Goal: Information Seeking & Learning: Learn about a topic

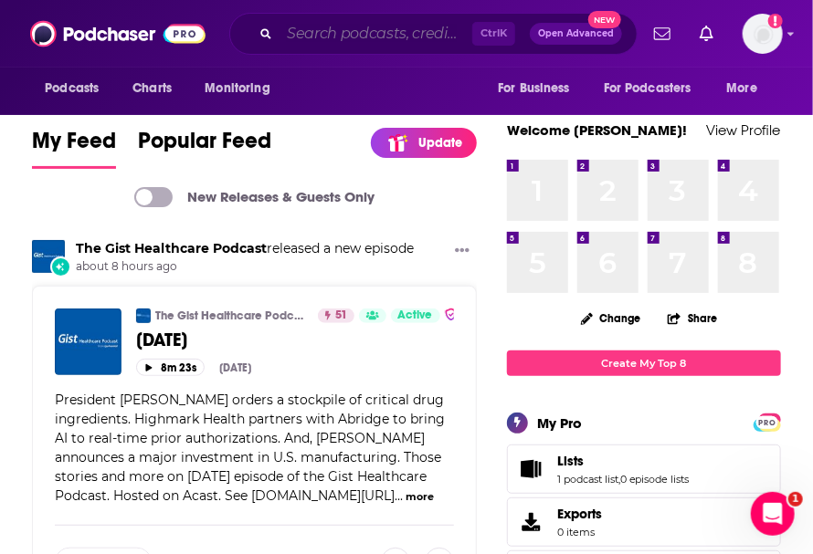
click at [336, 42] on input "Search podcasts, credits, & more..." at bounding box center [375, 33] width 193 height 29
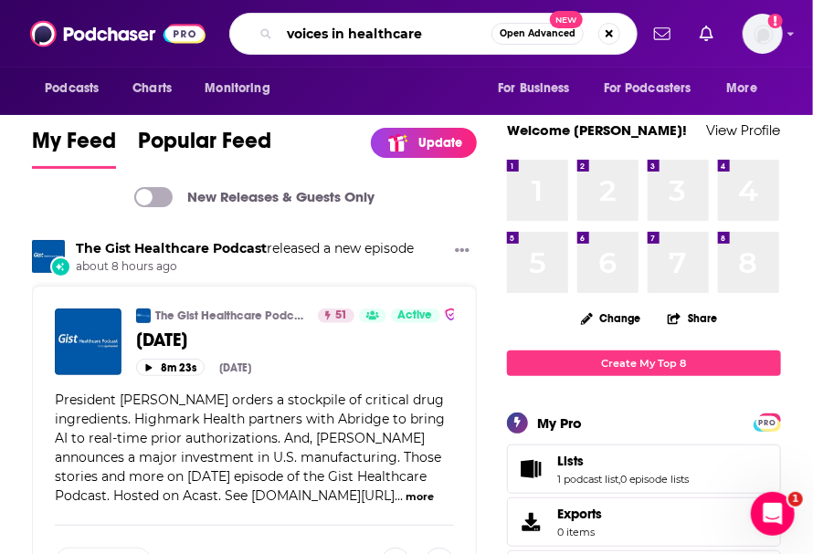
type input "voices in healthcare"
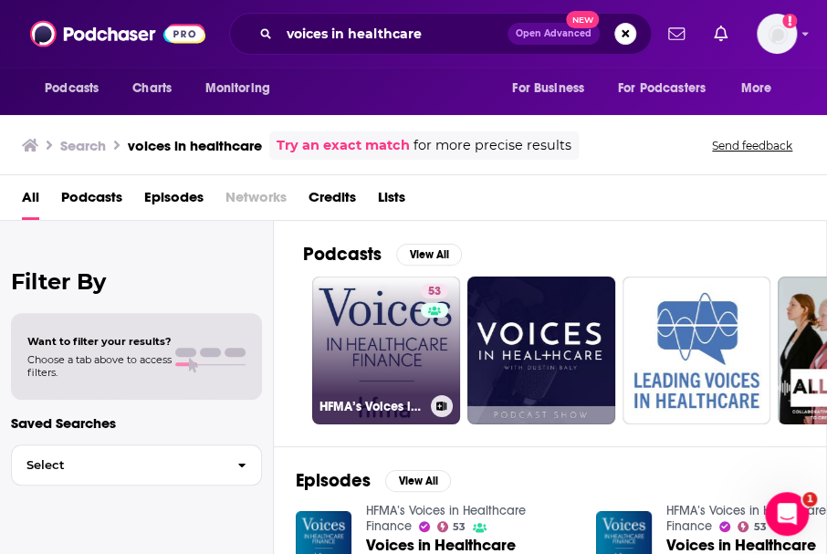
click at [373, 353] on link "53 HFMA’s Voices in Healthcare Finance" at bounding box center [386, 351] width 148 height 148
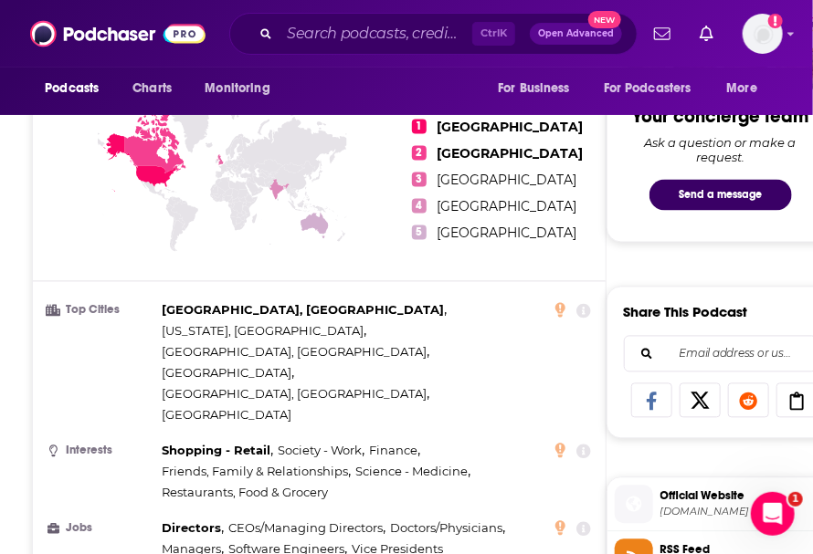
scroll to position [1156, 0]
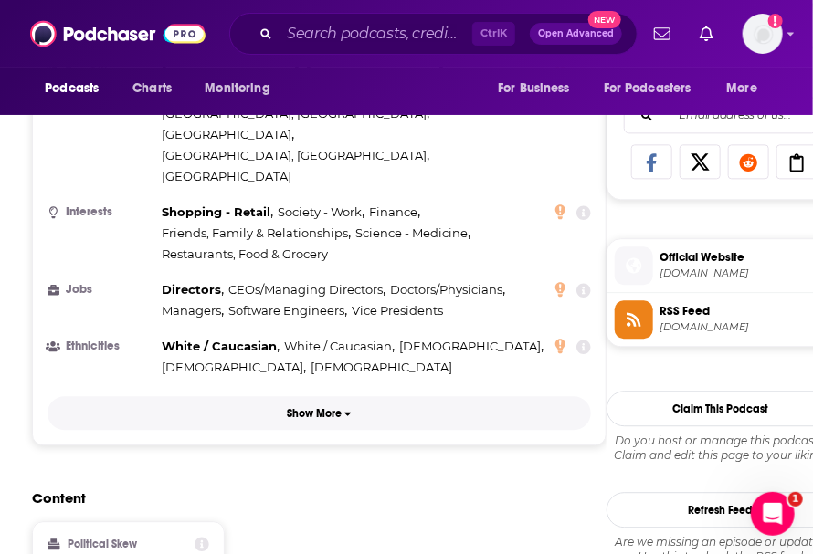
click at [316, 407] on p "Show More" at bounding box center [314, 413] width 55 height 13
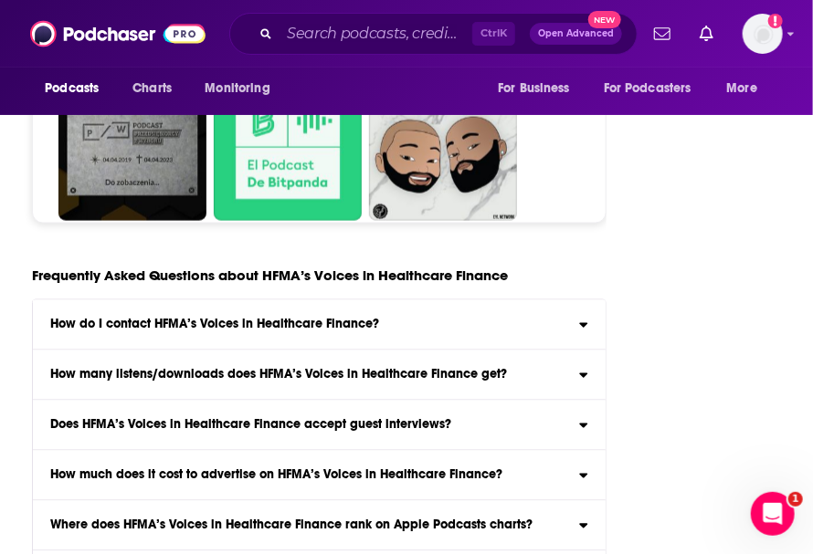
scroll to position [6903, 0]
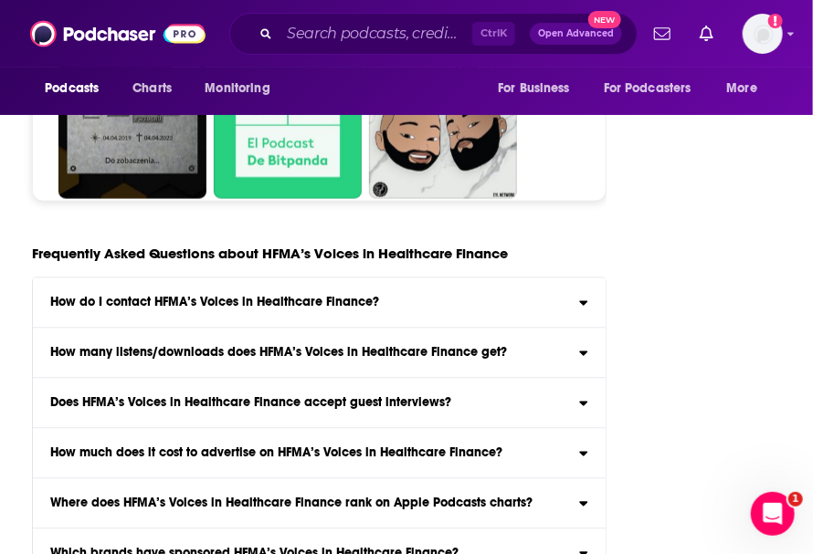
click at [583, 293] on icon at bounding box center [583, 300] width 9 height 15
click at [0, 0] on input "How do I contact HFMA’s Voices in Healthcare Finance? Click here to view contac…" at bounding box center [0, 0] width 0 height 0
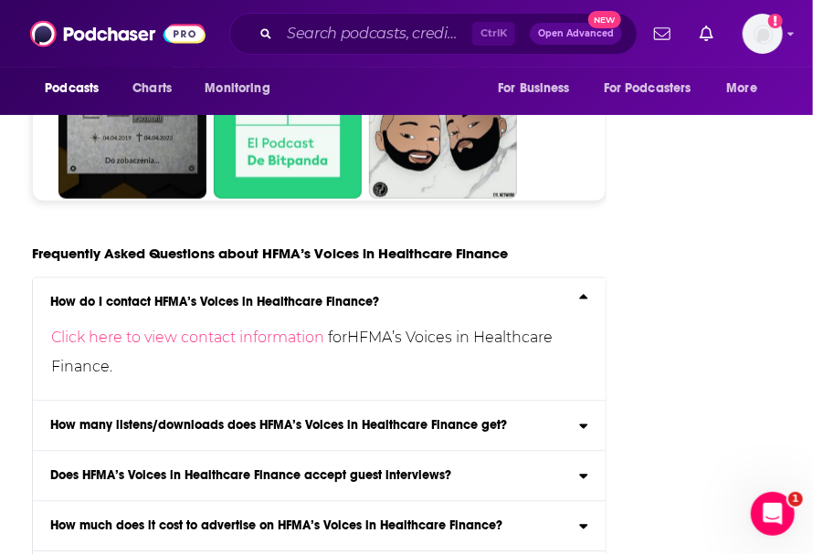
click at [582, 416] on icon at bounding box center [583, 423] width 9 height 15
click at [0, 0] on input "How many listens/downloads does HFMA’s Voices in Healthcare Finance get? Click …" at bounding box center [0, 0] width 0 height 0
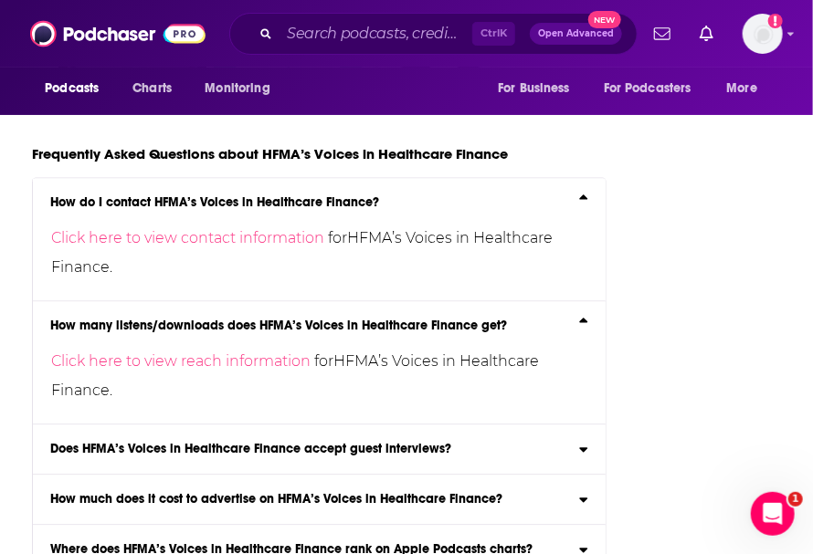
scroll to position [7024, 0]
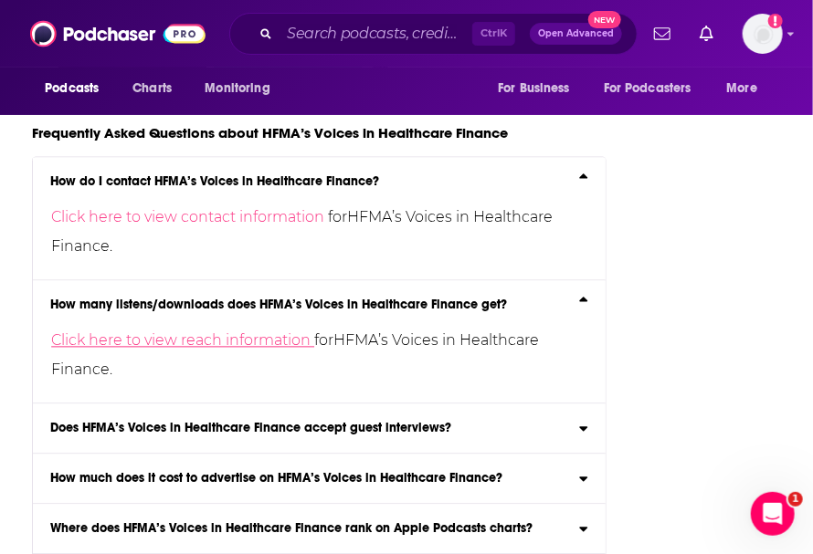
click at [247, 332] on link "Click here to view reach information" at bounding box center [182, 340] width 263 height 17
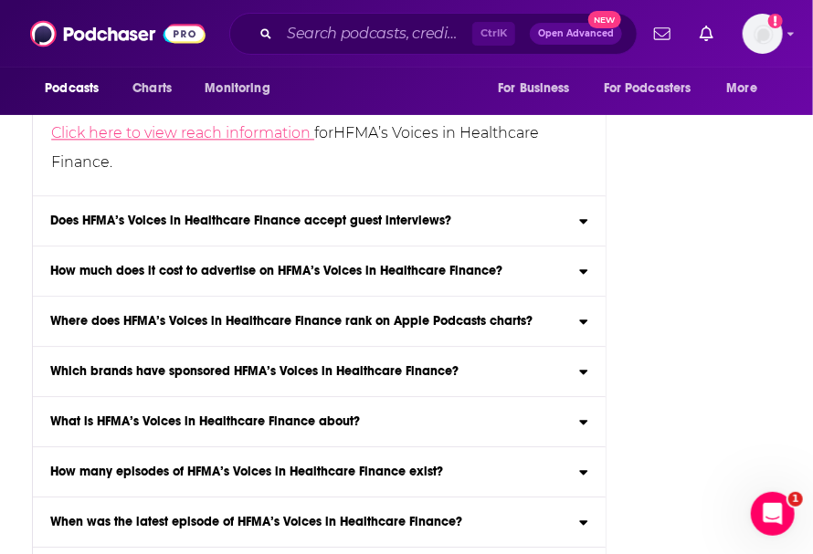
scroll to position [7385, 0]
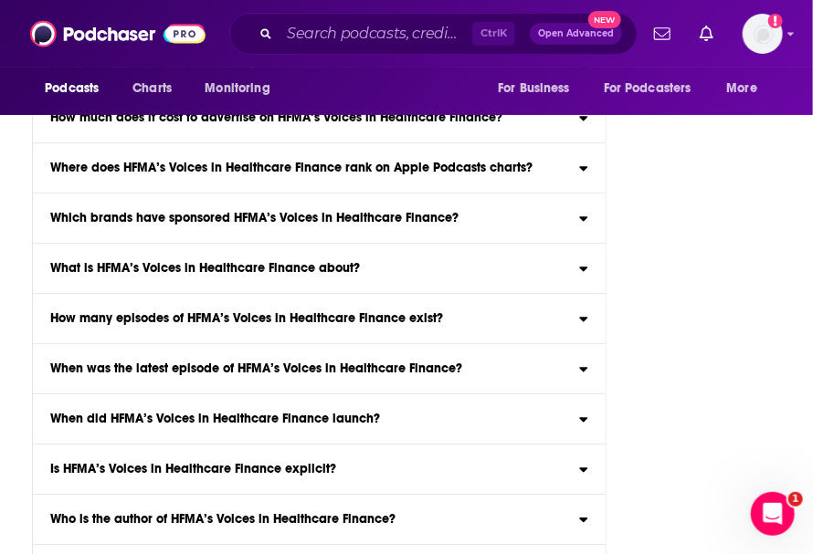
click at [0, 0] on input "Which podcast categories does HFMA’s Voices in Healthcare Finance belong to? HF…" at bounding box center [0, 0] width 0 height 0
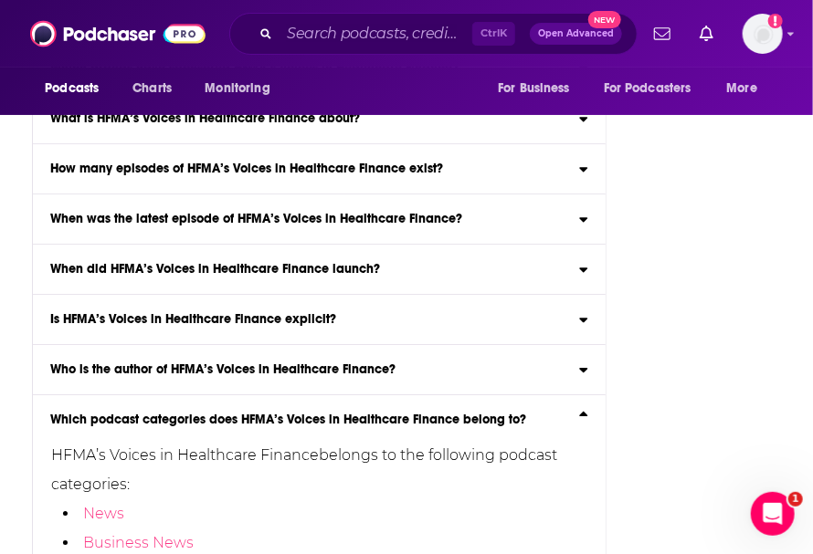
scroll to position [7546, 0]
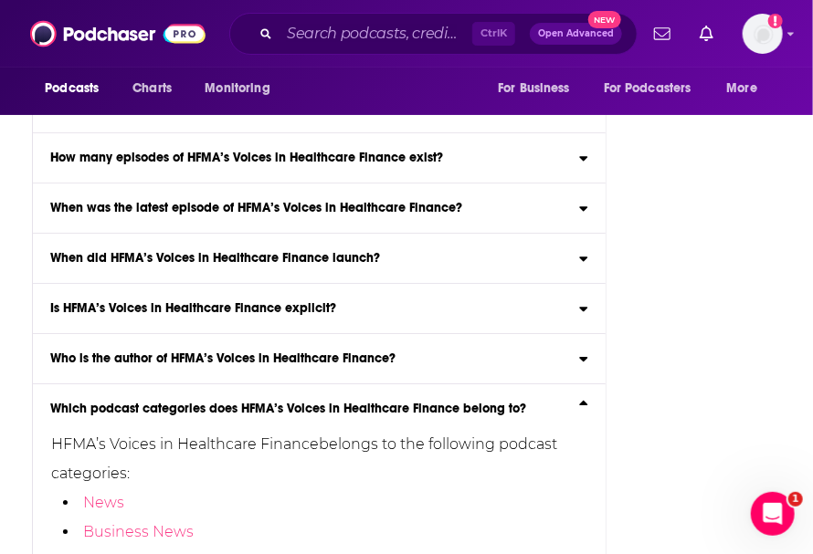
click at [587, 357] on icon at bounding box center [583, 359] width 8 height 5
click at [0, 0] on input "Who is the author of HFMA’s Voices in Healthcare Finance? HFMA’s Voices in Heal…" at bounding box center [0, 0] width 0 height 0
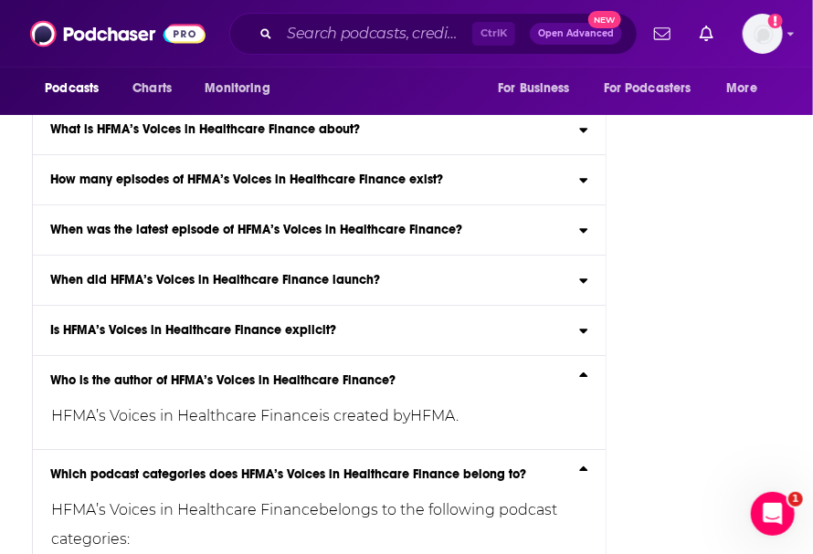
scroll to position [7512, 0]
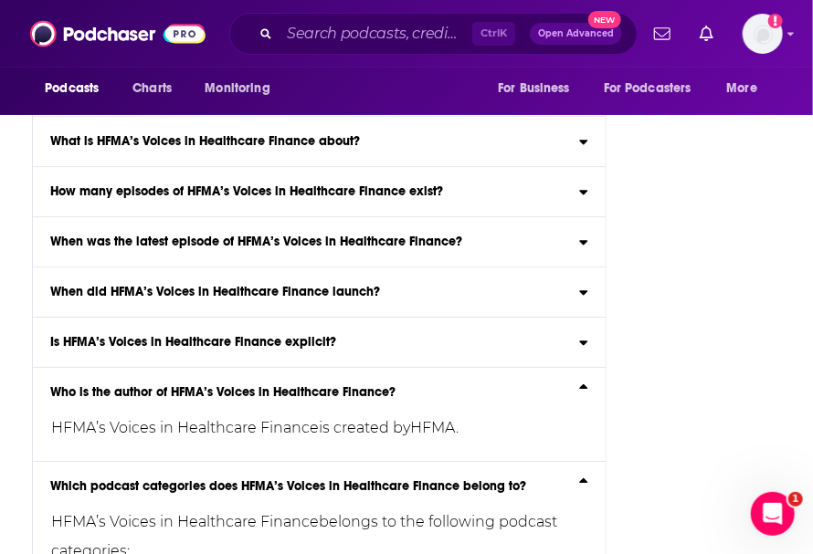
click at [580, 383] on icon at bounding box center [583, 390] width 9 height 15
click at [0, 0] on input "Who is the author of HFMA’s Voices in Healthcare Finance? HFMA’s Voices in Heal…" at bounding box center [0, 0] width 0 height 0
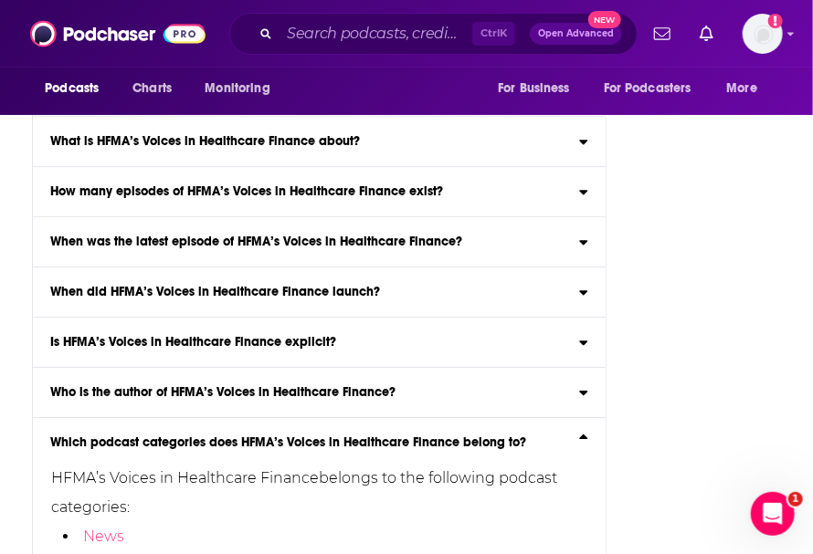
click at [584, 433] on icon at bounding box center [583, 440] width 9 height 15
click at [0, 0] on input "Which podcast categories does HFMA’s Voices in Healthcare Finance belong to? HF…" at bounding box center [0, 0] width 0 height 0
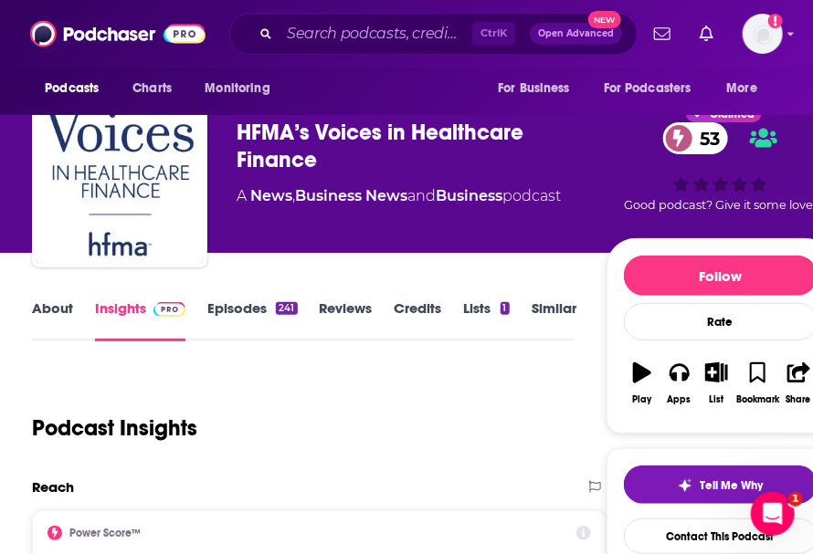
scroll to position [0, 0]
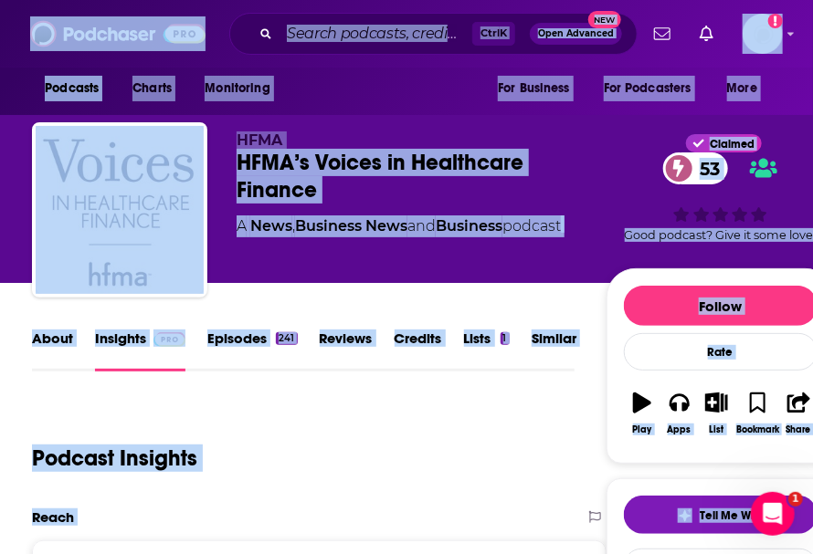
click at [370, 426] on div "Podcast Insights" at bounding box center [295, 447] width 527 height 93
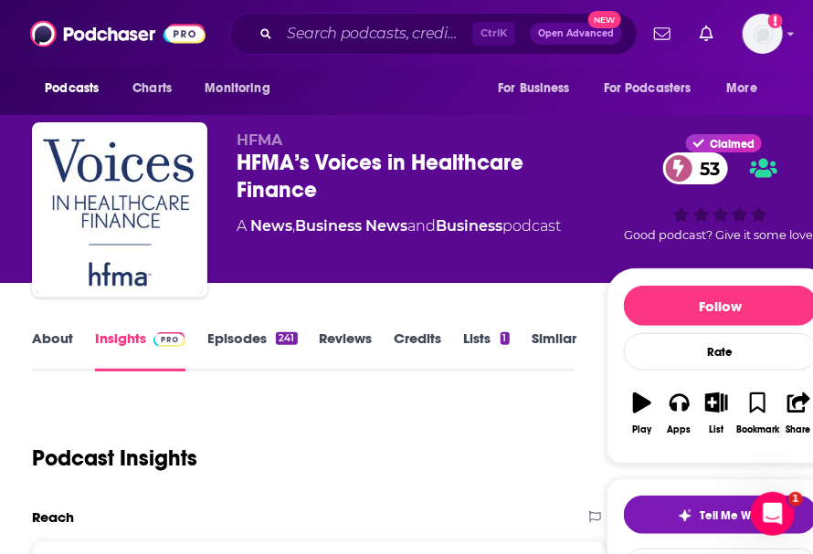
click at [242, 420] on div "Podcast Insights" at bounding box center [295, 447] width 527 height 93
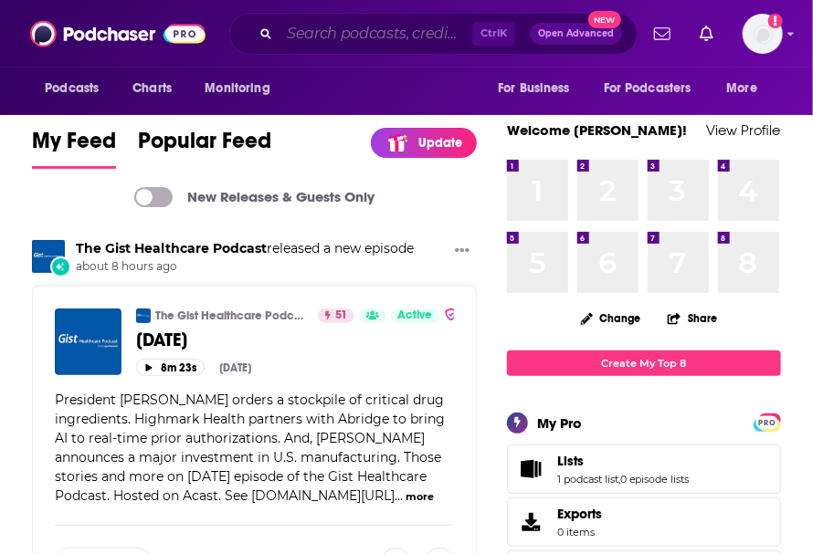
click at [335, 36] on input "Search podcasts, credits, & more..." at bounding box center [375, 33] width 193 height 29
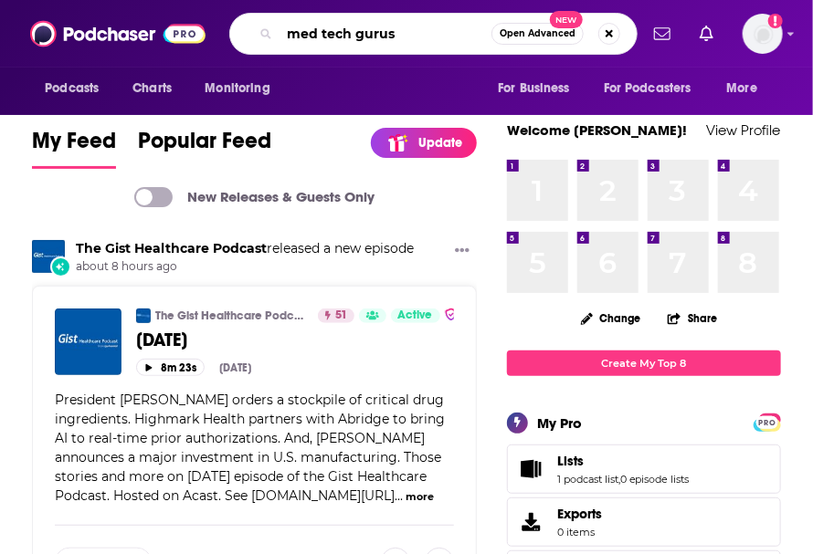
type input "med tech gurus"
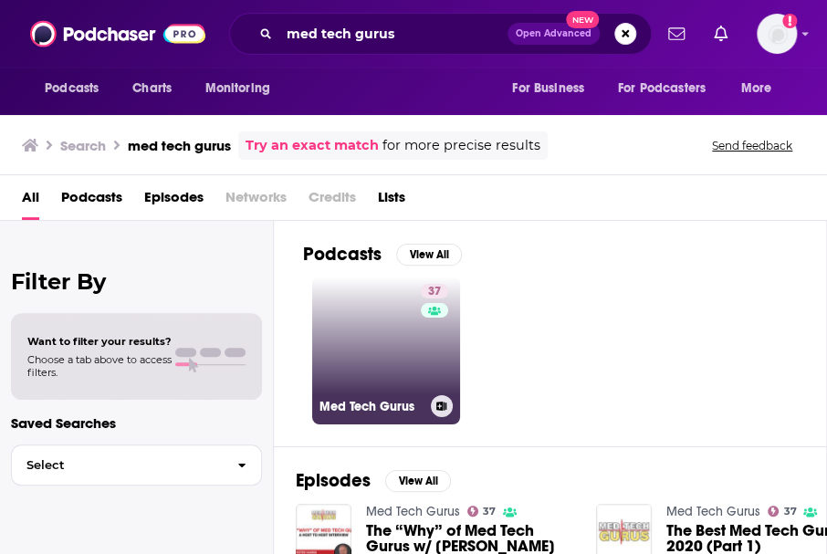
click at [384, 347] on link "37 Med Tech Gurus" at bounding box center [386, 351] width 148 height 148
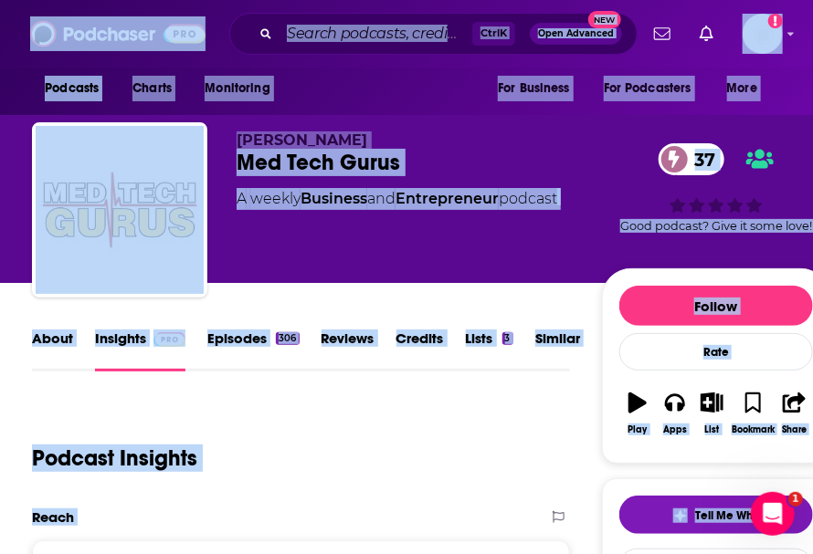
click at [299, 38] on input "Search podcasts, credits, & more..." at bounding box center [375, 33] width 193 height 29
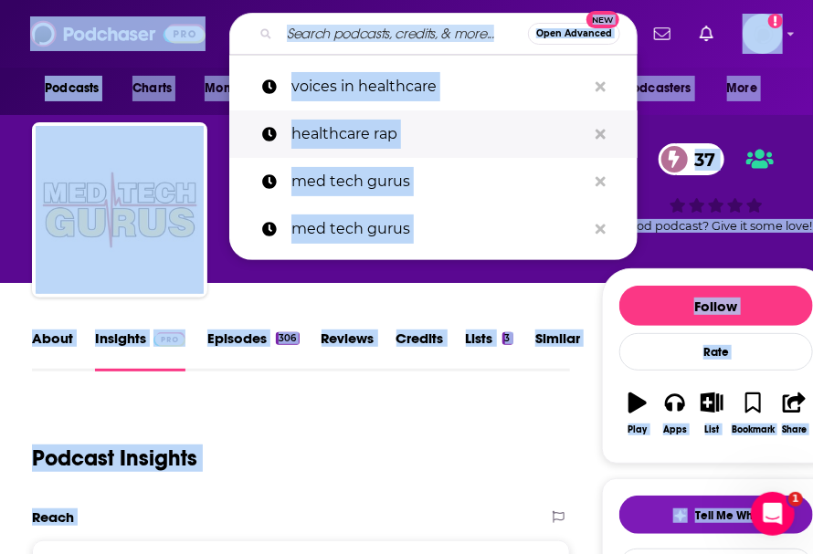
click at [521, 156] on p "healthcare rap" at bounding box center [438, 133] width 295 height 47
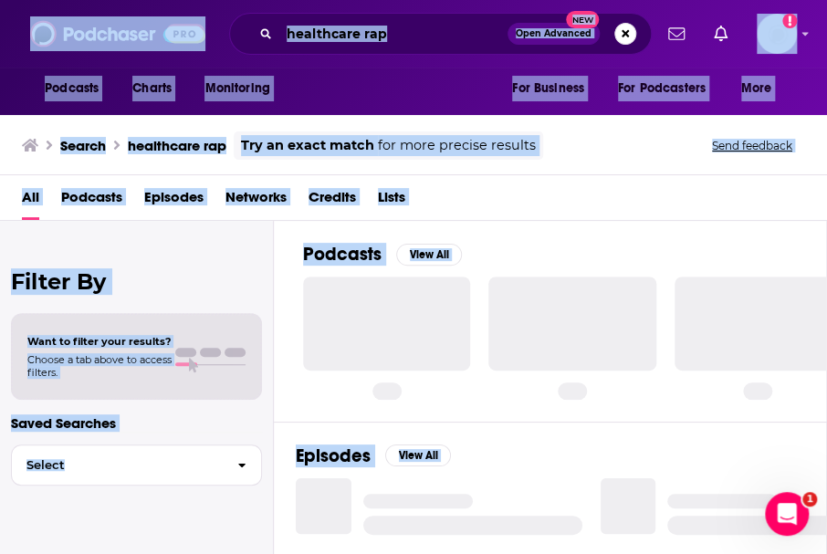
click at [361, 28] on input "healthcare rap" at bounding box center [393, 33] width 228 height 29
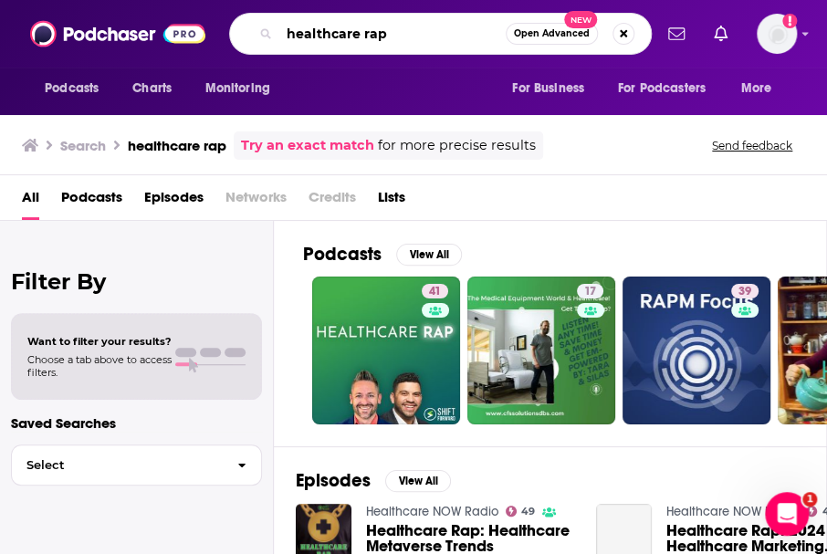
drag, startPoint x: 384, startPoint y: 42, endPoint x: 243, endPoint y: 63, distance: 143.1
click at [243, 63] on div "Podcasts Charts Monitoring healthcare rap Open Advanced New For Business For Po…" at bounding box center [413, 34] width 827 height 68
type input "medcity pivot"
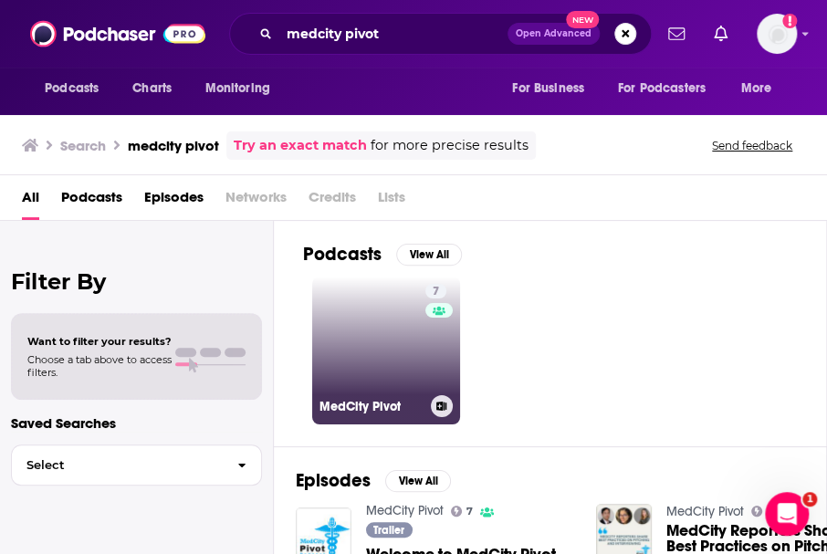
click at [398, 362] on link "7 MedCity Pivot" at bounding box center [386, 351] width 148 height 148
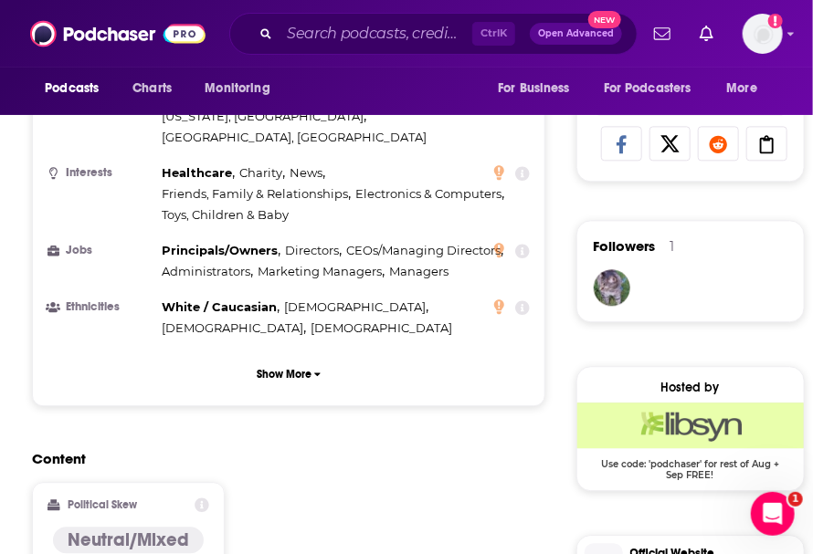
scroll to position [1096, 0]
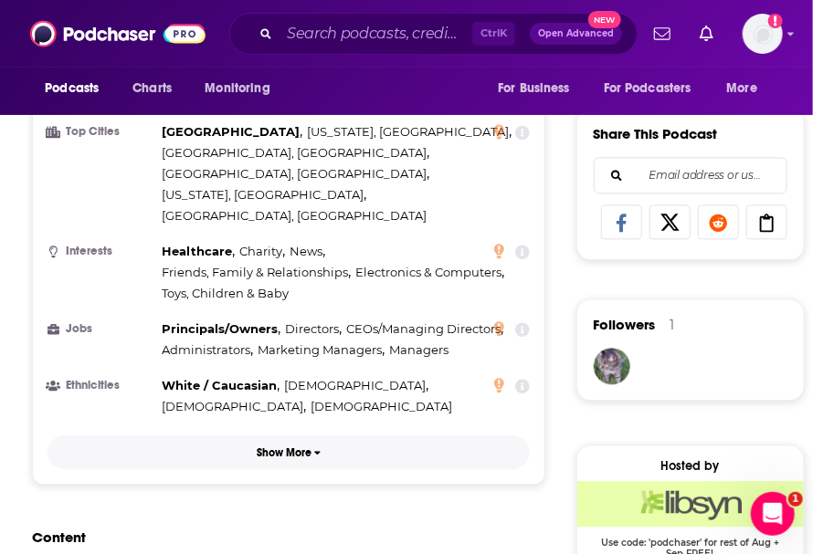
click at [281, 447] on p "Show More" at bounding box center [284, 453] width 55 height 13
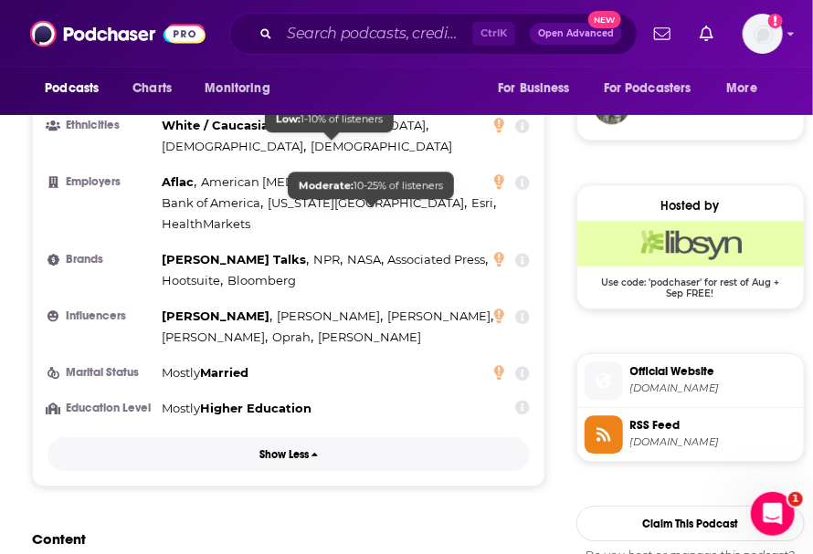
scroll to position [1461, 0]
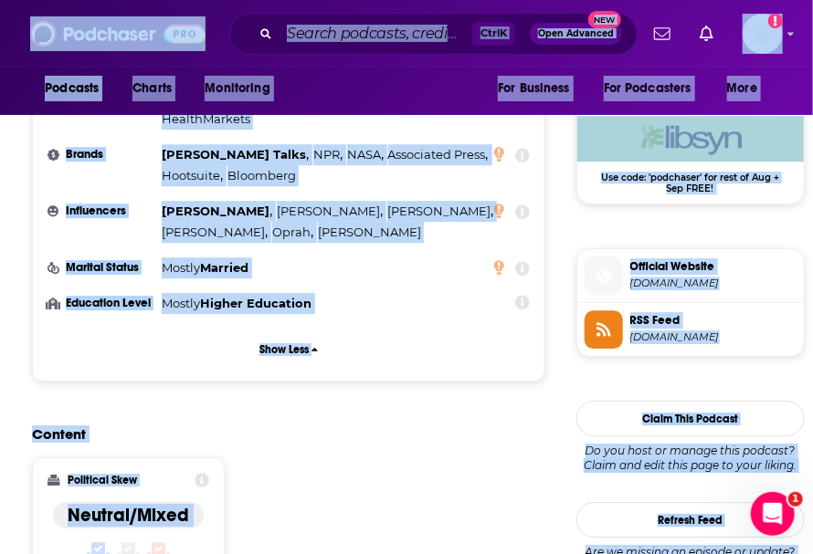
click at [332, 33] on input "Search podcasts, credits, & more..." at bounding box center [375, 33] width 193 height 29
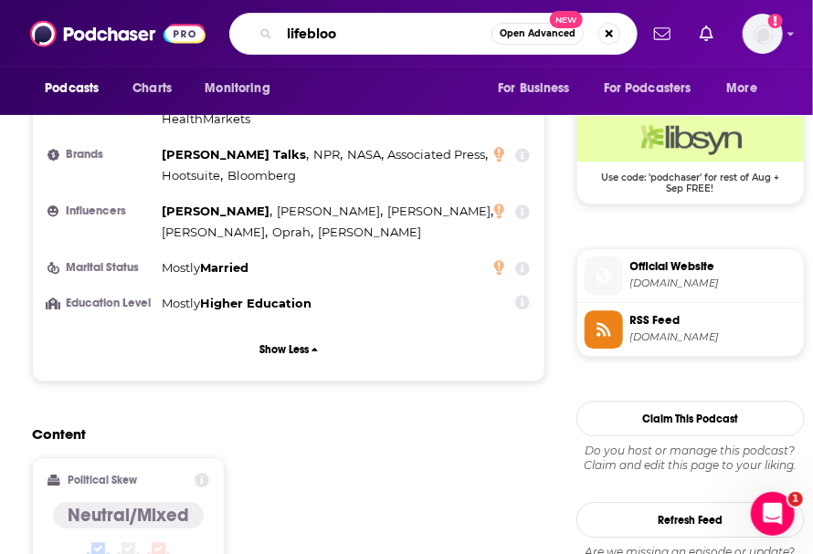
type input "lifeblood"
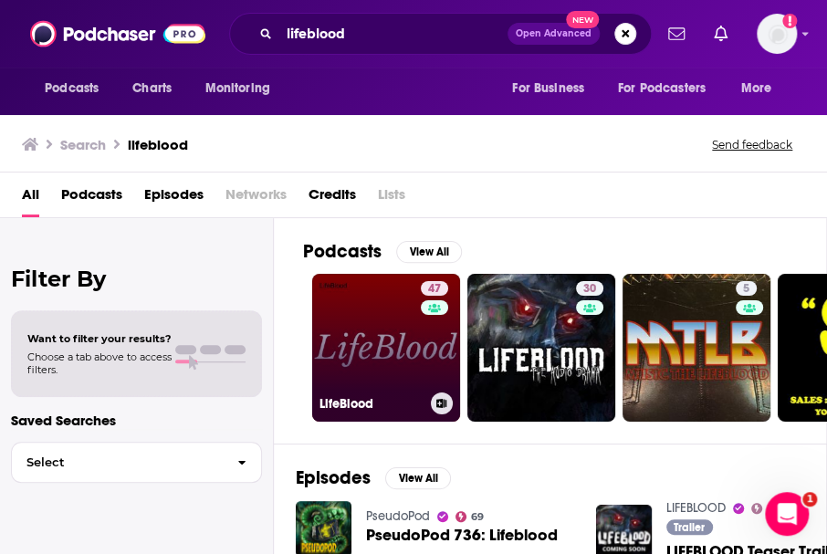
click at [380, 328] on link "47 LifeBlood" at bounding box center [386, 348] width 148 height 148
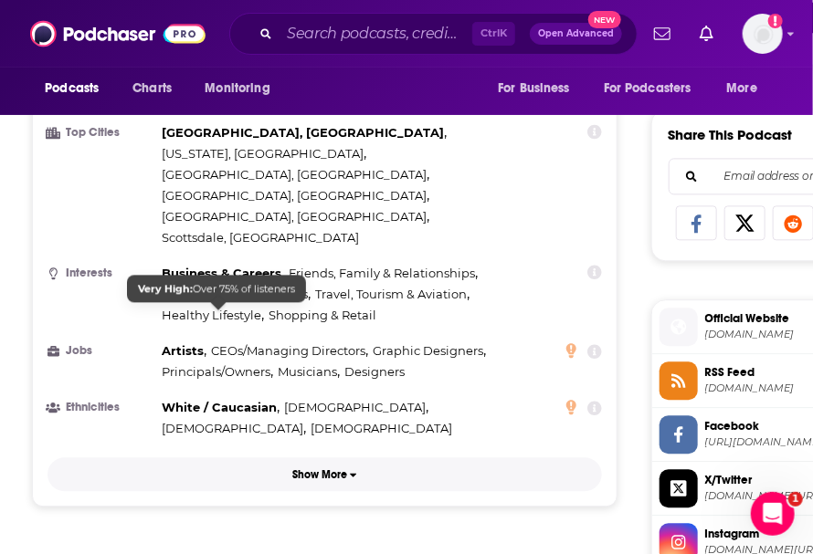
scroll to position [1096, 0]
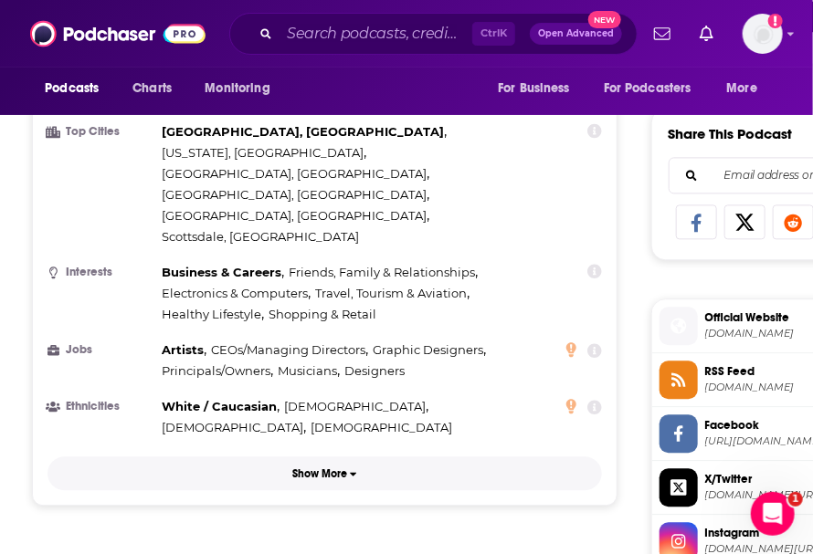
click at [330, 468] on p "Show More" at bounding box center [319, 474] width 55 height 13
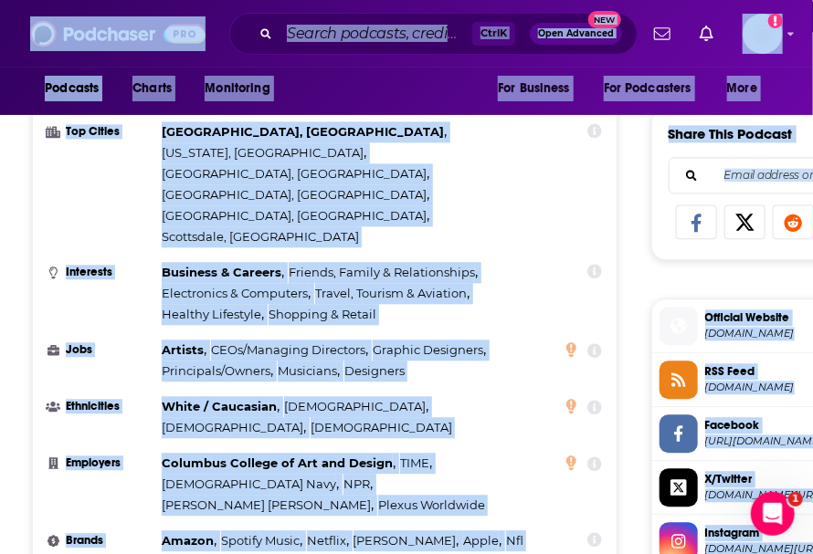
click at [328, 31] on input "Search podcasts, credits, & more..." at bounding box center [375, 33] width 193 height 29
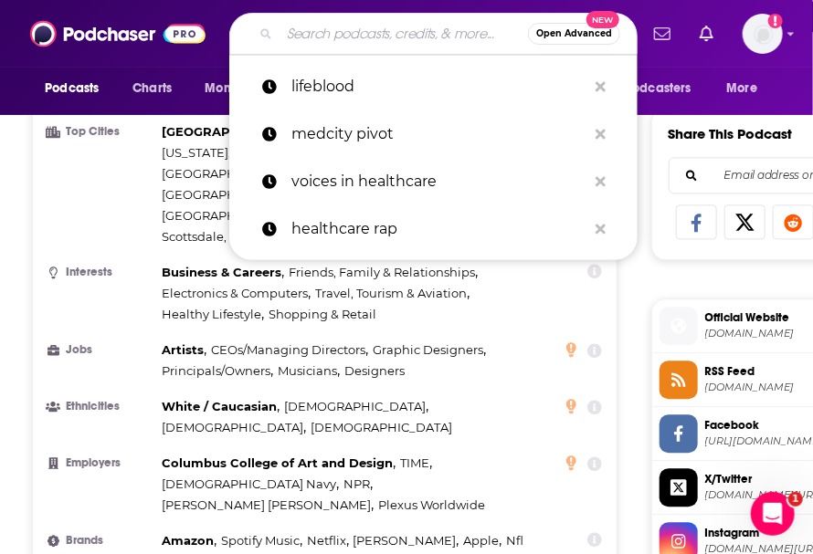
paste input "Fierce Healthcare’s Podnosis"
type input "Fierce Healthcare’s Podnosis"
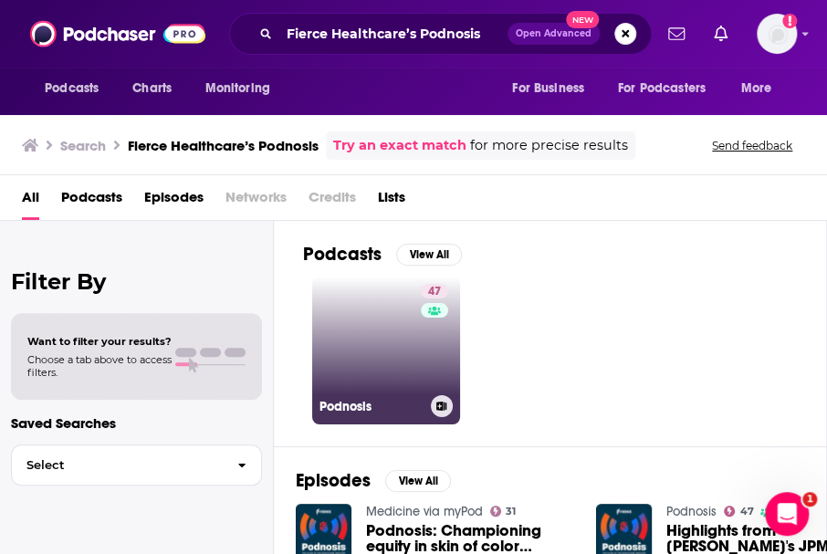
click at [384, 353] on link "47 Podnosis" at bounding box center [386, 351] width 148 height 148
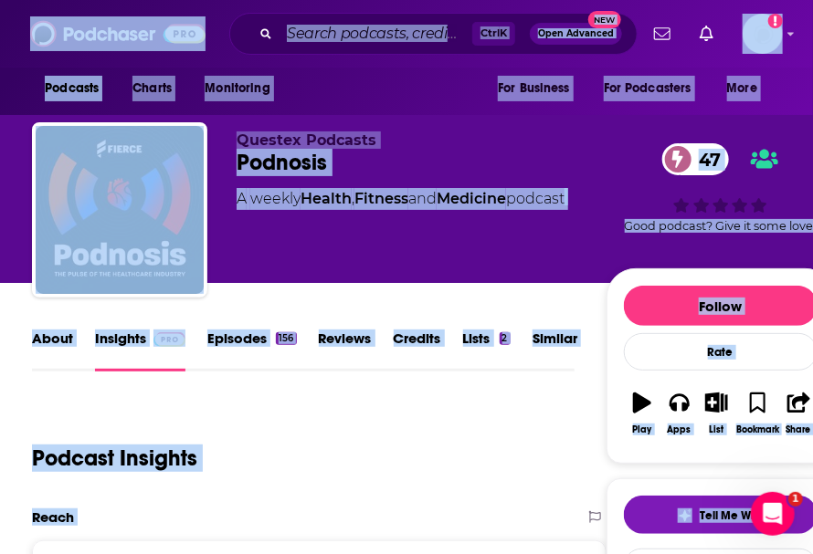
click at [319, 34] on input "Search podcasts, credits, & more..." at bounding box center [375, 33] width 193 height 29
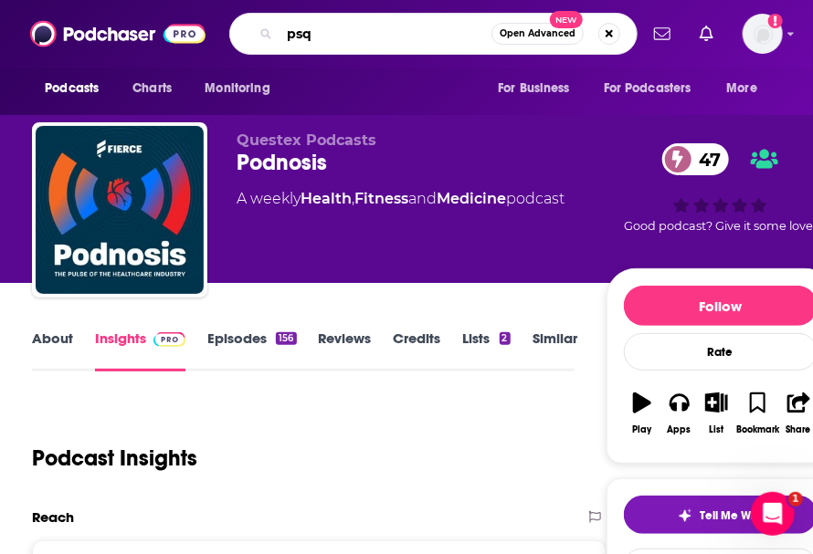
type input "psqh"
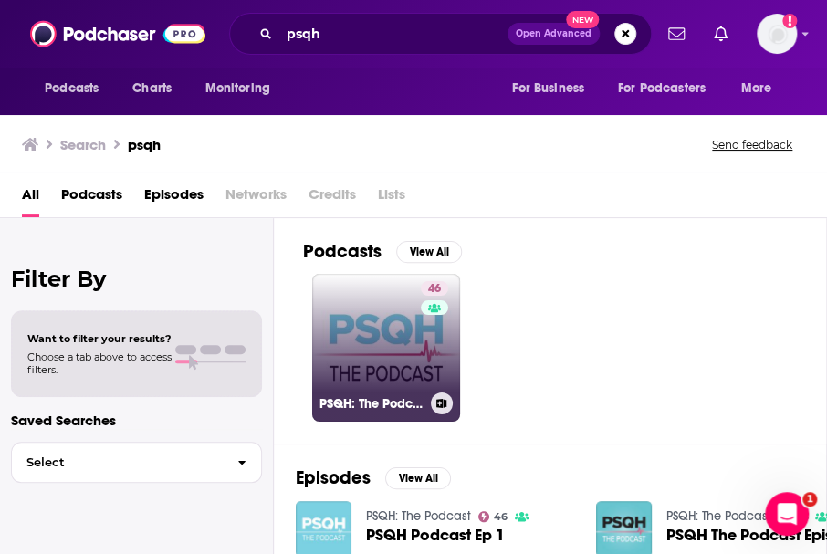
click at [391, 331] on link "46 PSQH: The Podcast" at bounding box center [386, 348] width 148 height 148
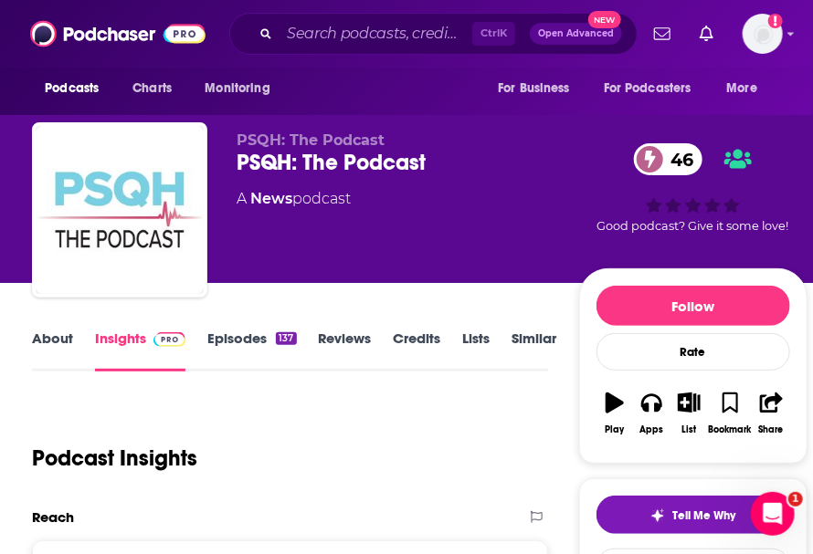
click at [258, 421] on div "Podcast Insights" at bounding box center [282, 447] width 500 height 93
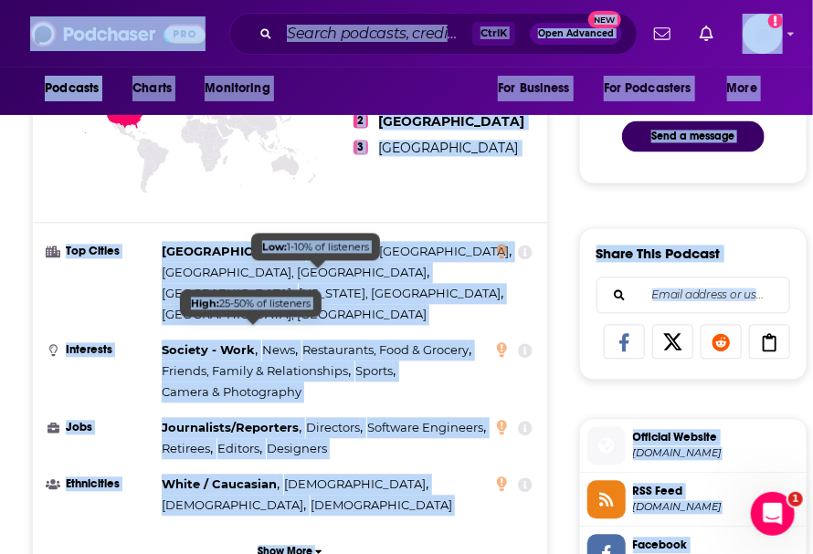
scroll to position [1096, 0]
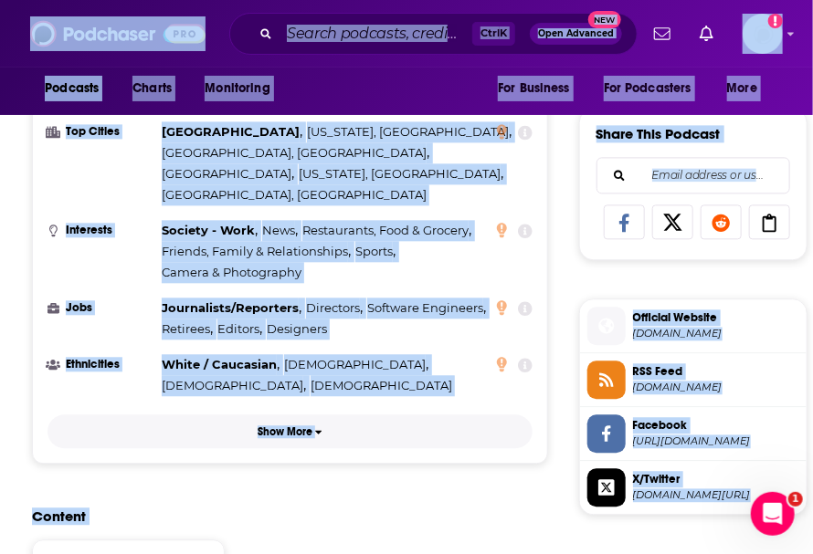
click at [292, 426] on p "Show More" at bounding box center [284, 432] width 55 height 13
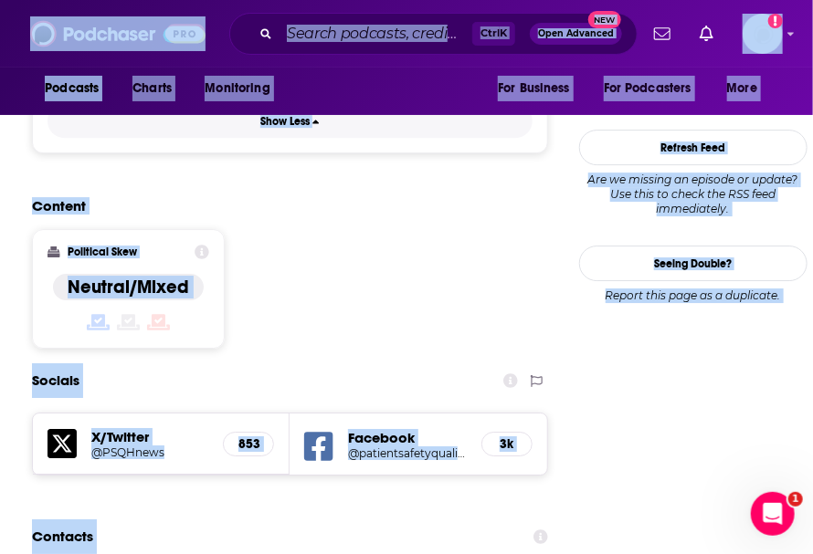
scroll to position [1644, 0]
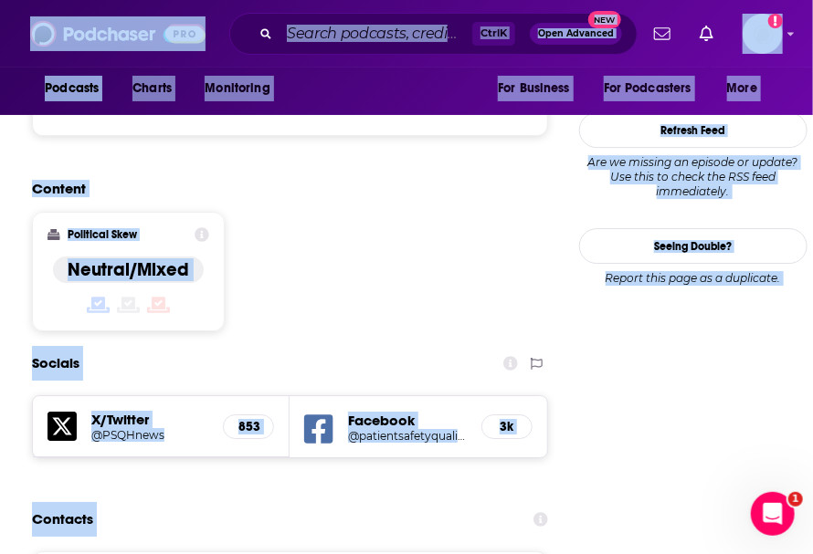
click at [346, 31] on input "Search podcasts, credits, & more..." at bounding box center [375, 33] width 193 height 29
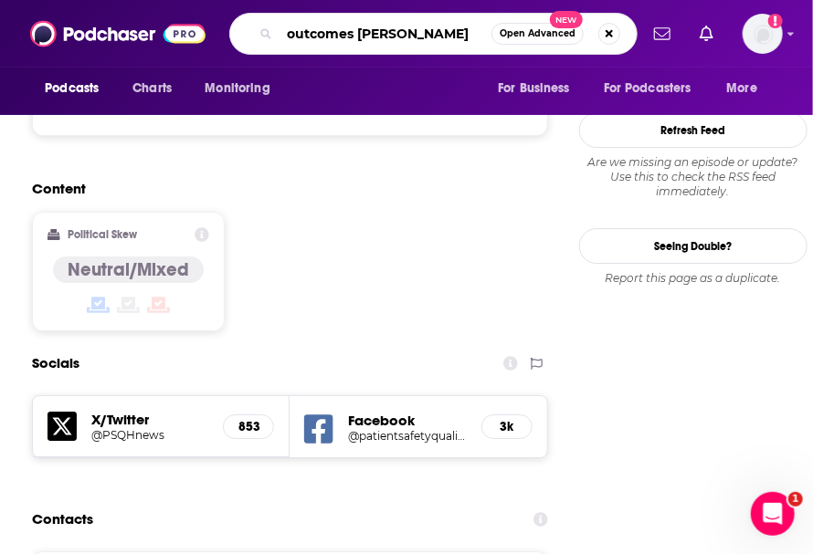
type input "outcomes rocket"
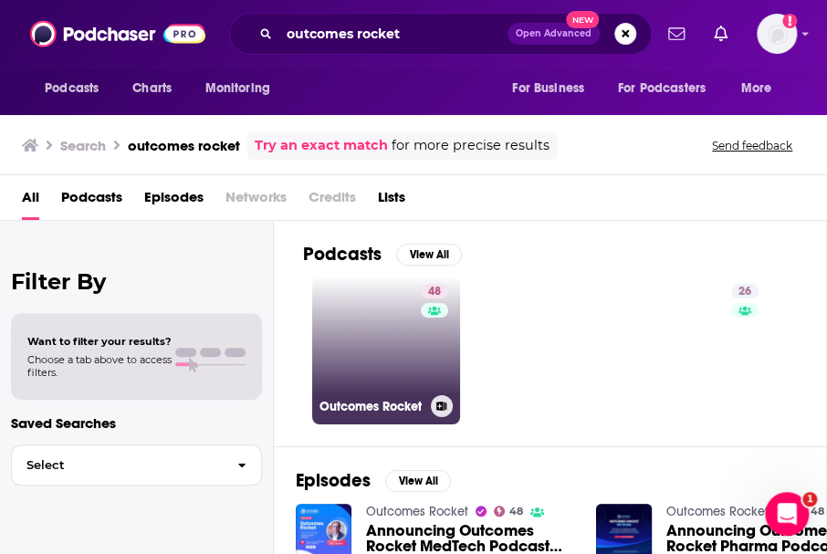
click at [373, 352] on link "48 Outcomes Rocket" at bounding box center [386, 351] width 148 height 148
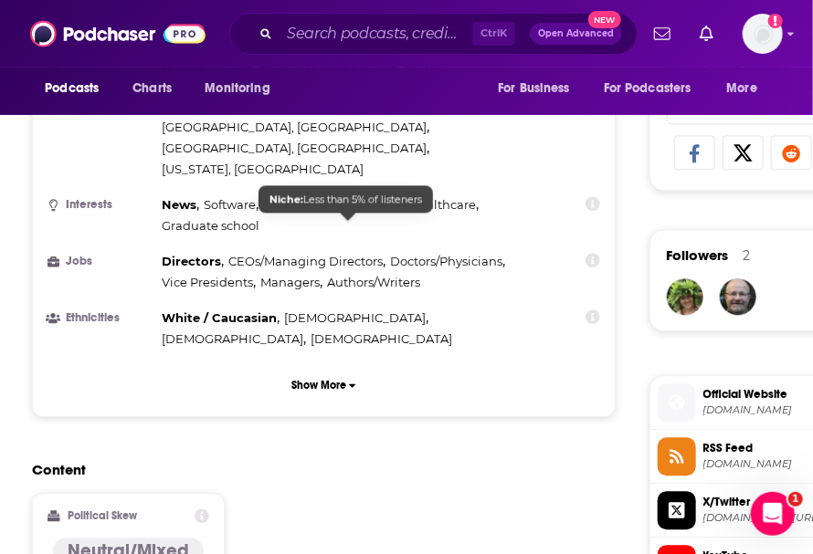
scroll to position [1217, 0]
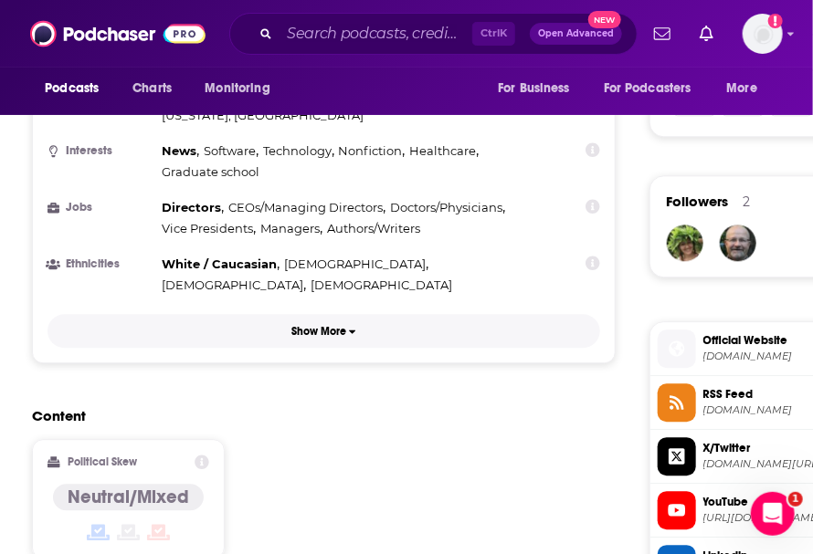
click at [314, 325] on p "Show More" at bounding box center [318, 331] width 55 height 13
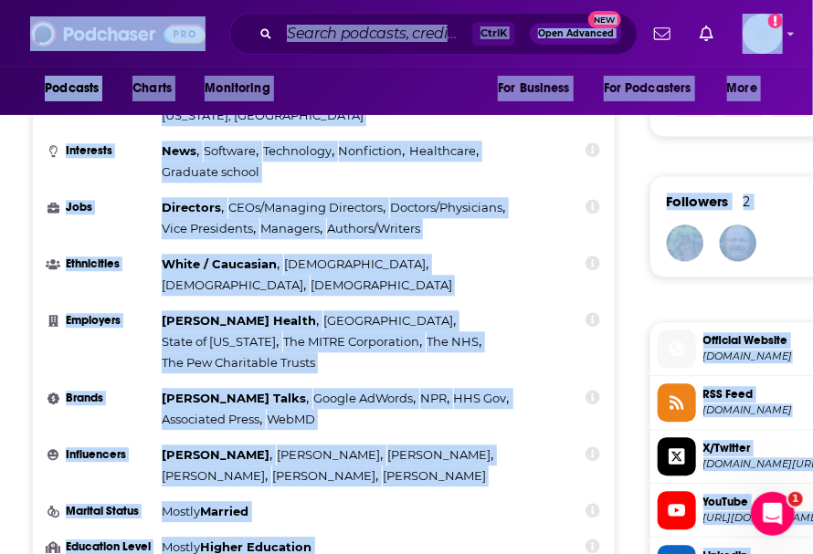
click at [340, 36] on input "Search podcasts, credits, & more..." at bounding box center [375, 33] width 193 height 29
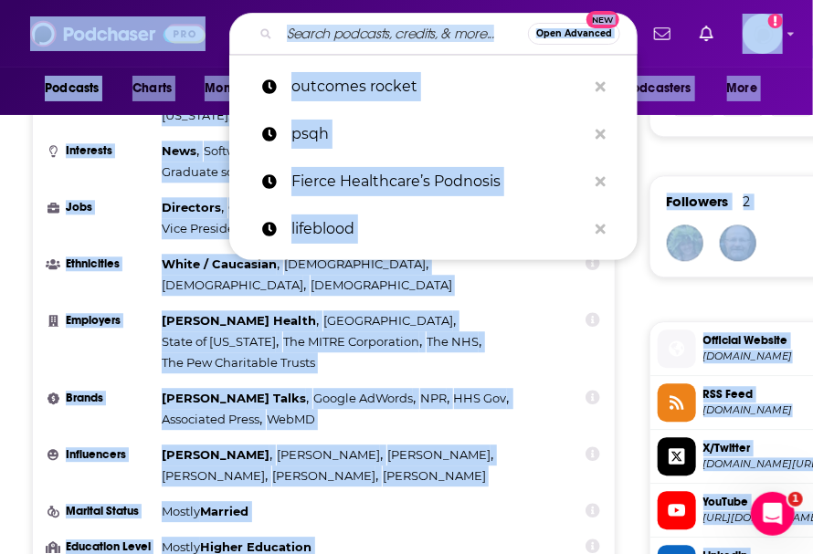
click at [328, 37] on input "Search podcasts, credits, & more..." at bounding box center [403, 33] width 248 height 29
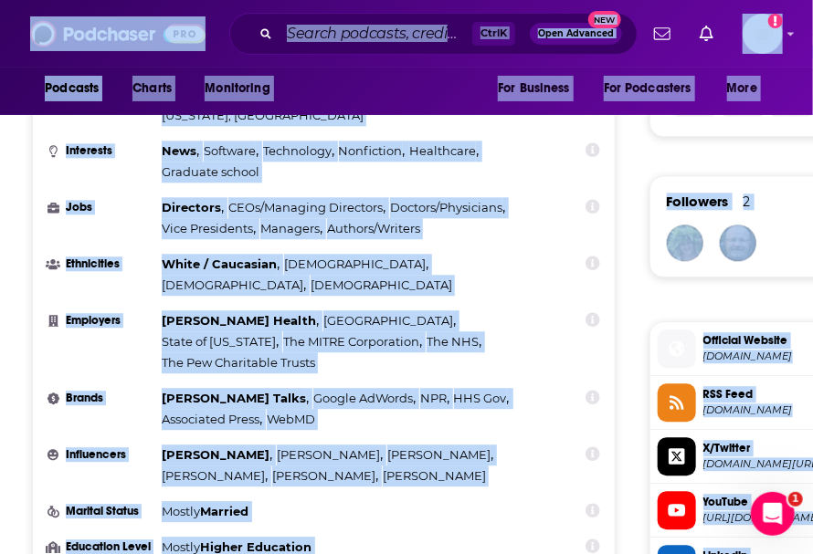
click at [422, 48] on div "Ctrl K Open Advanced New" at bounding box center [433, 34] width 408 height 42
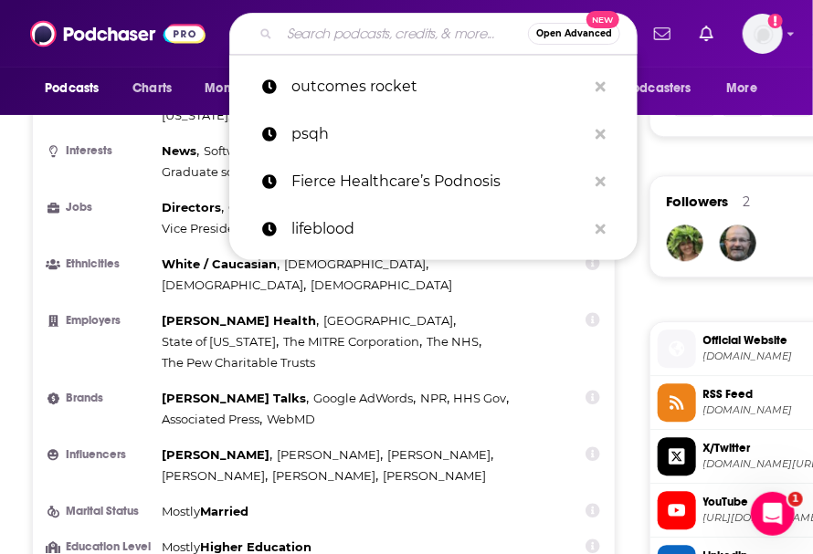
click at [303, 28] on input "Search podcasts, credits, & more..." at bounding box center [403, 33] width 248 height 29
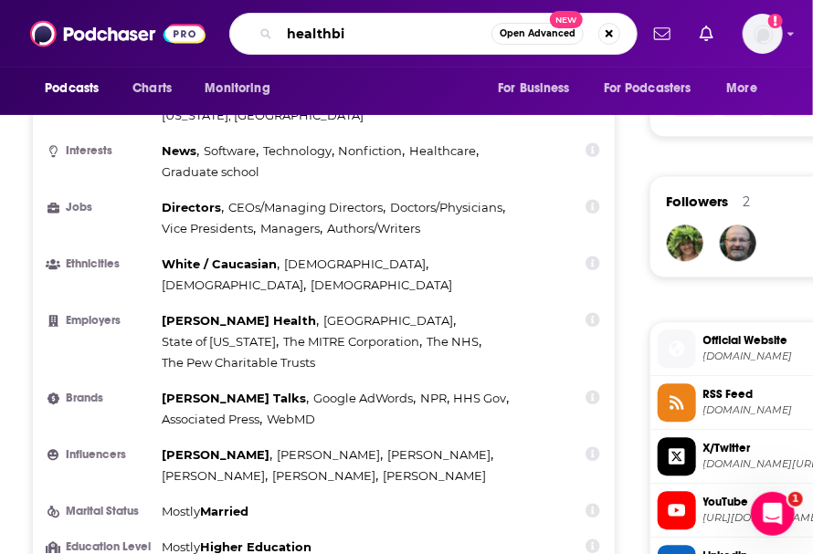
type input "healthbiz"
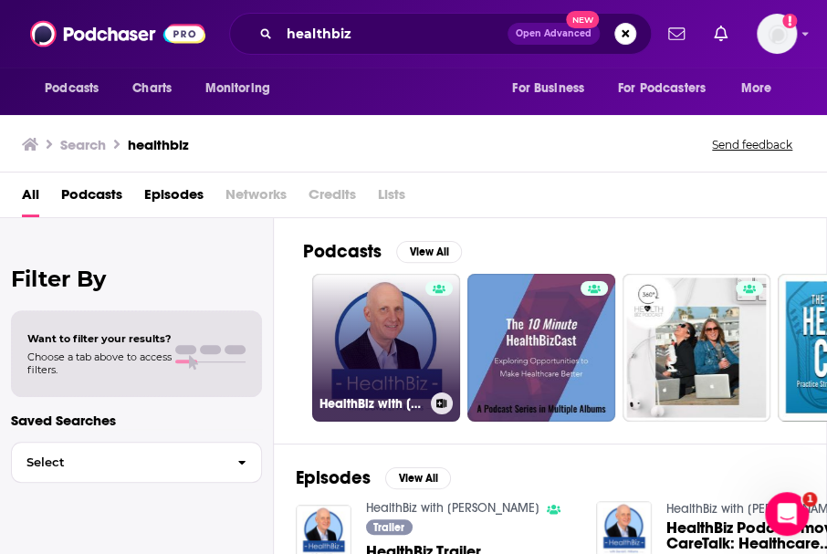
click at [391, 333] on link "HealthBiz with David E. Williams" at bounding box center [386, 348] width 148 height 148
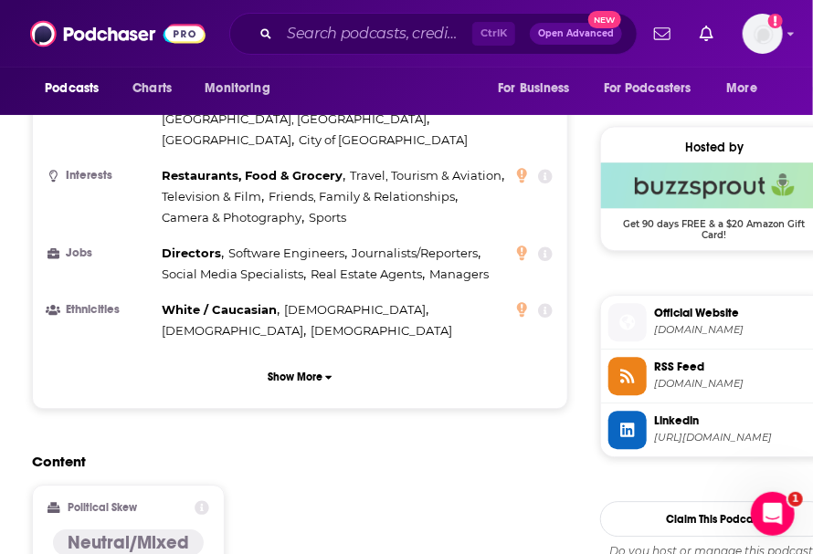
scroll to position [1278, 0]
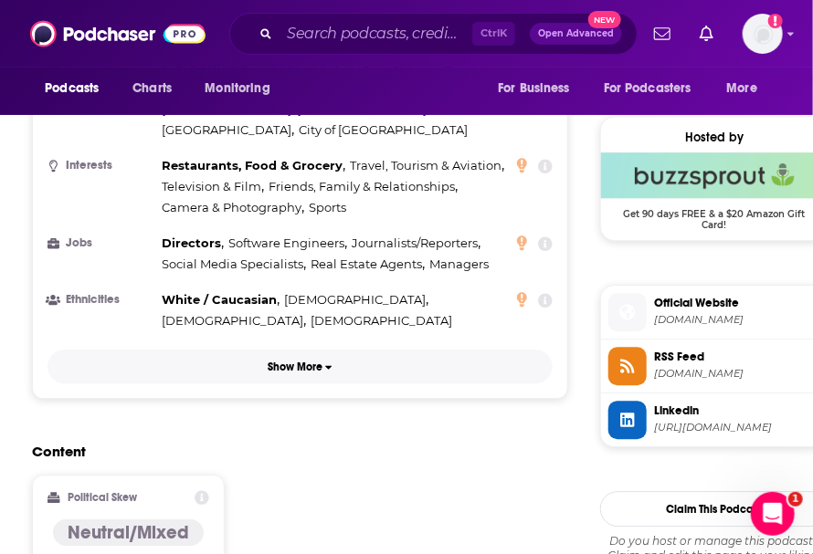
click at [299, 361] on p "Show More" at bounding box center [295, 367] width 55 height 13
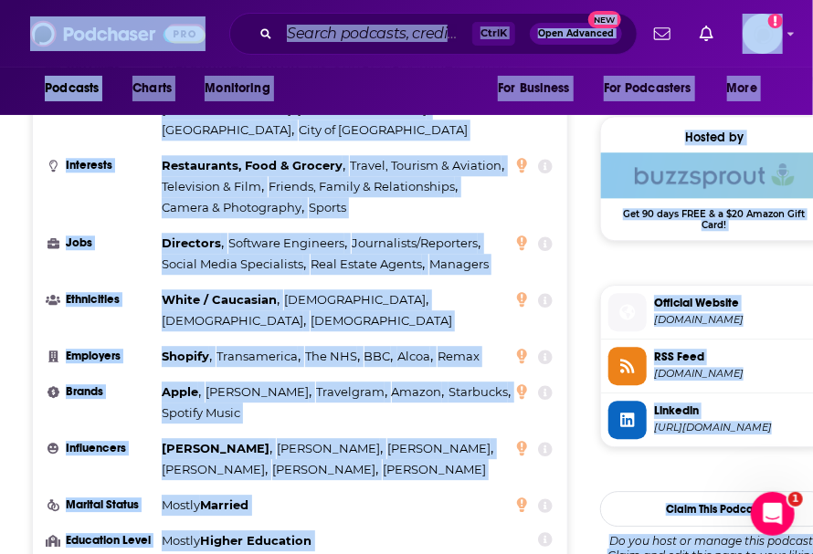
click at [332, 36] on input "Search podcasts, credits, & more..." at bounding box center [375, 33] width 193 height 29
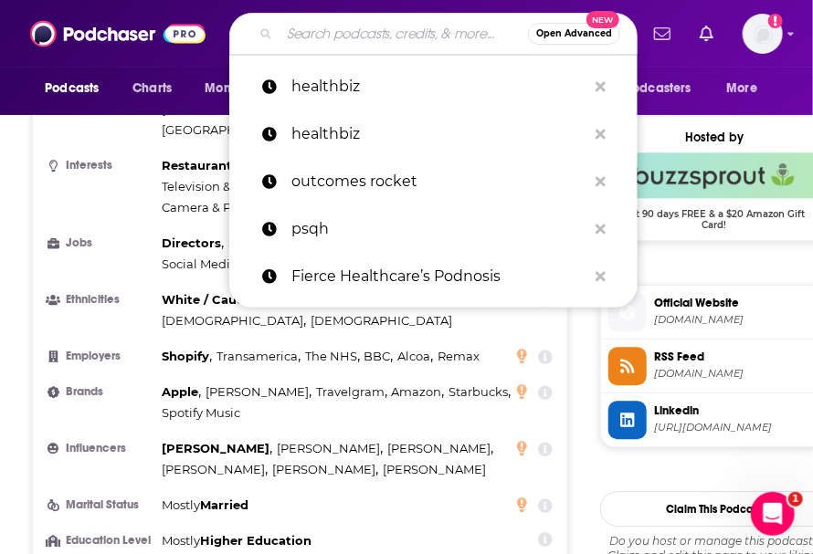
paste input "Digital Health Heavyweights"
type input "Digital Health Heavyweights"
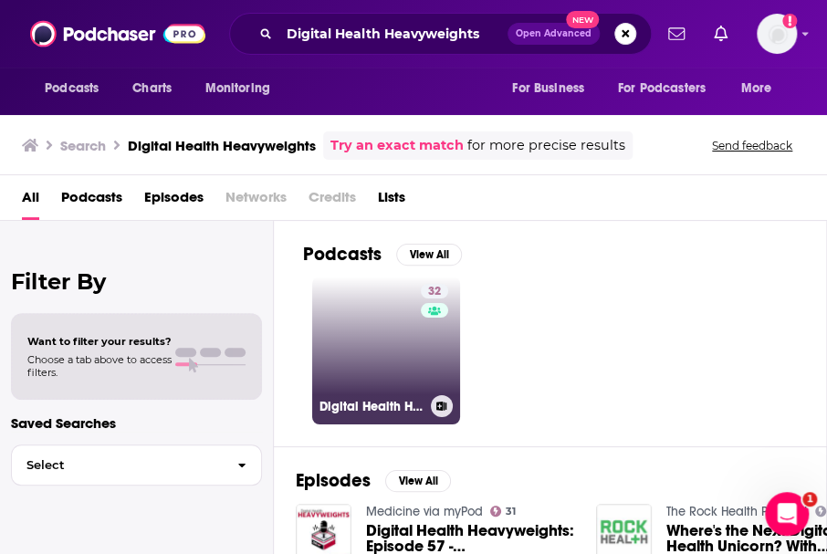
click at [387, 324] on link "32 Digital Health Heavyweights" at bounding box center [386, 351] width 148 height 148
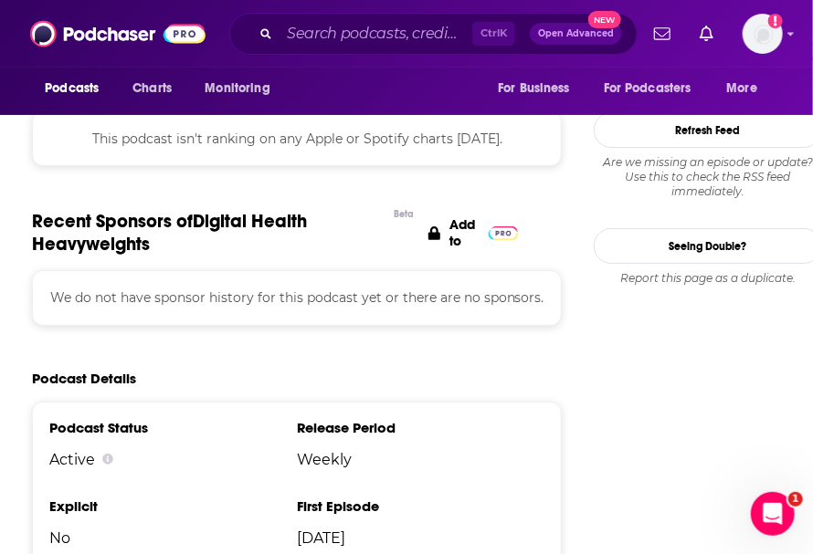
scroll to position [2130, 0]
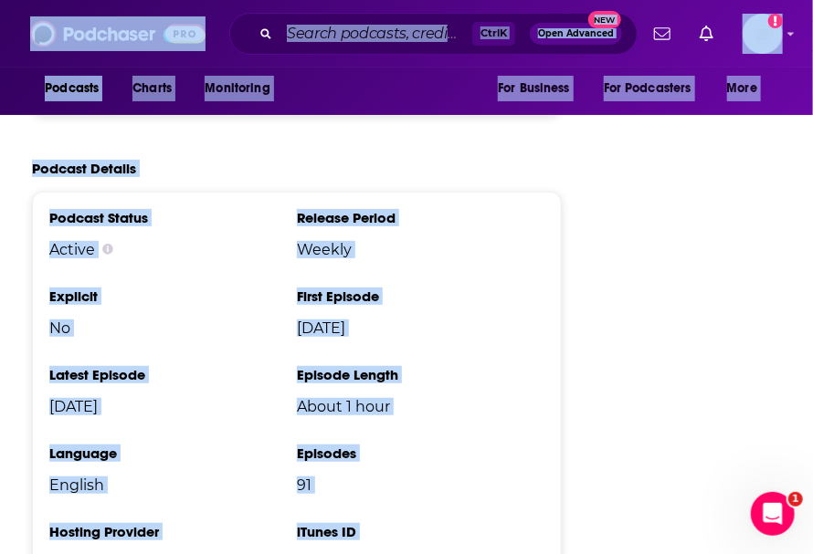
click at [327, 26] on input "Search podcasts, credits, & more..." at bounding box center [375, 33] width 193 height 29
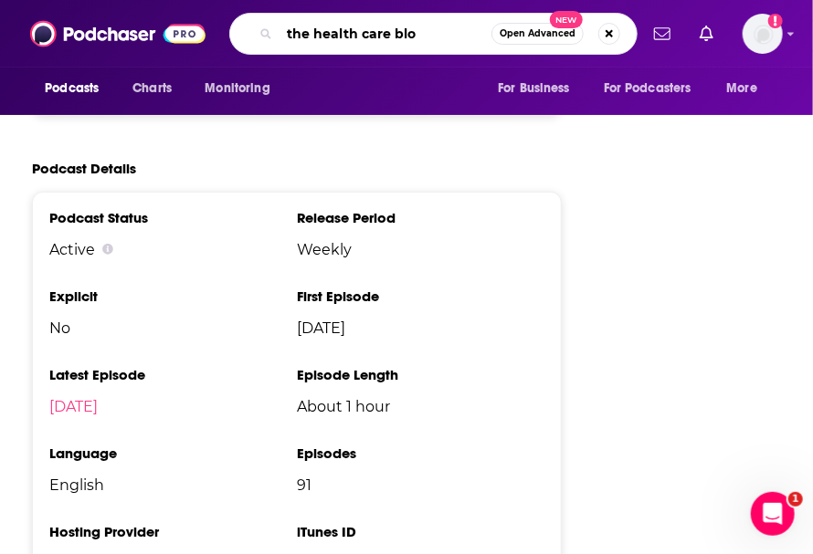
type input "the health care blog"
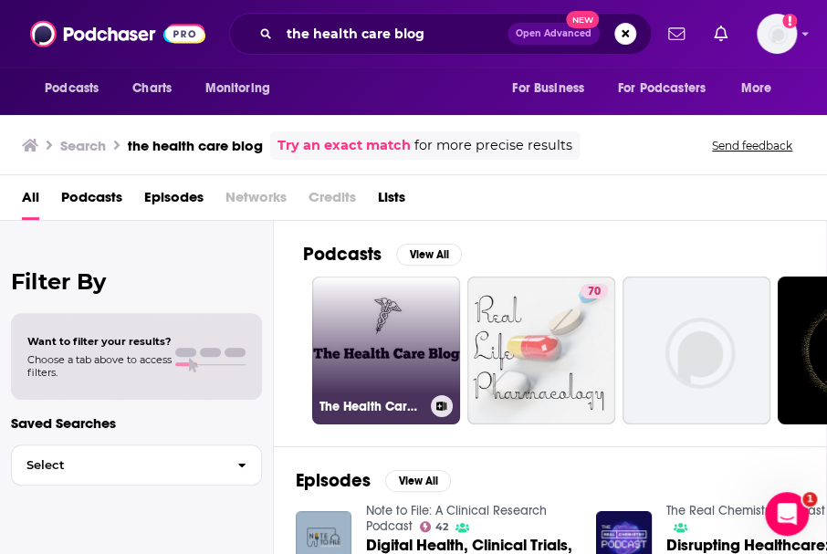
click at [402, 343] on link "The Health Care Blog's Podcasts" at bounding box center [386, 351] width 148 height 148
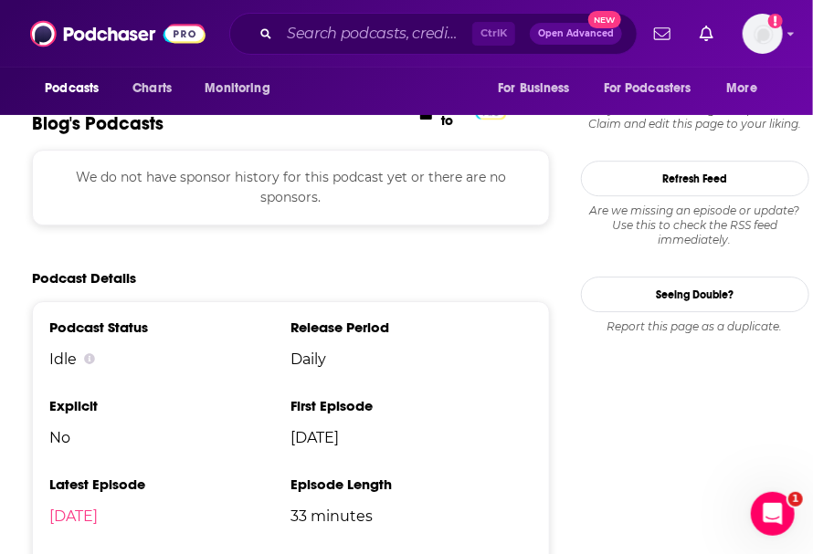
scroll to position [1339, 0]
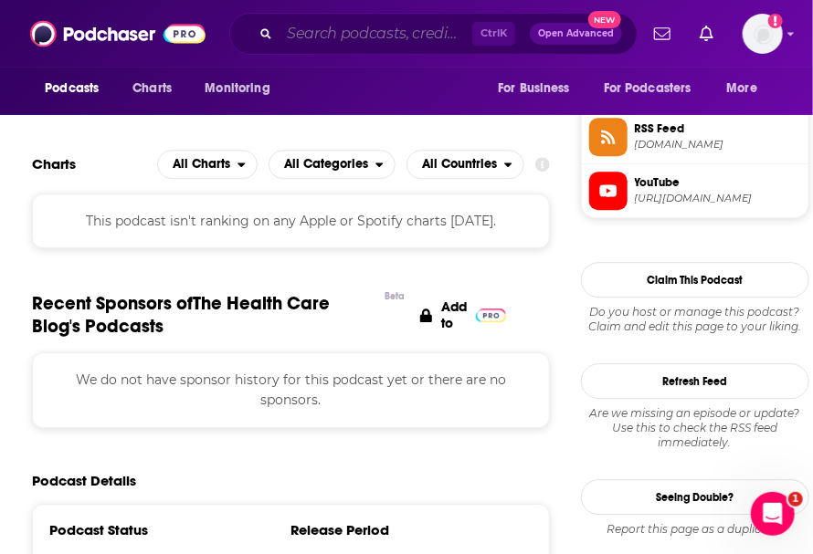
click at [310, 39] on input "Search podcasts, credits, & more..." at bounding box center [375, 33] width 193 height 29
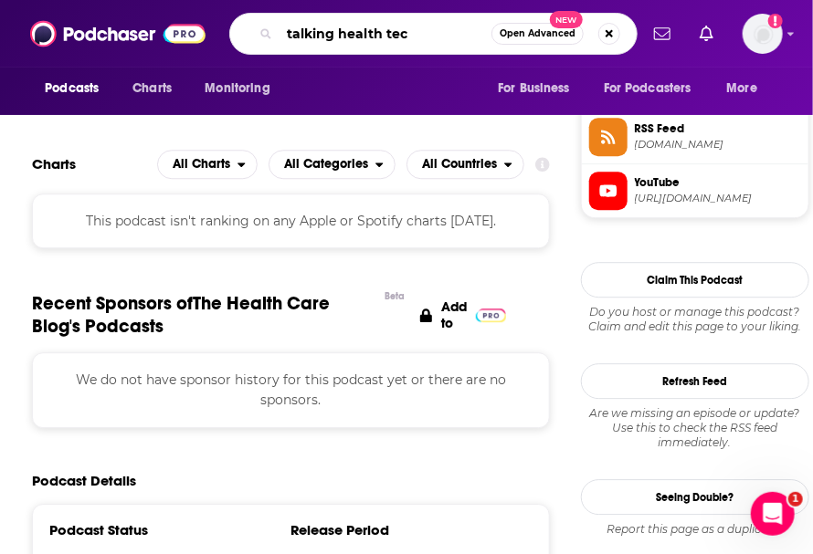
type input "talking health tech"
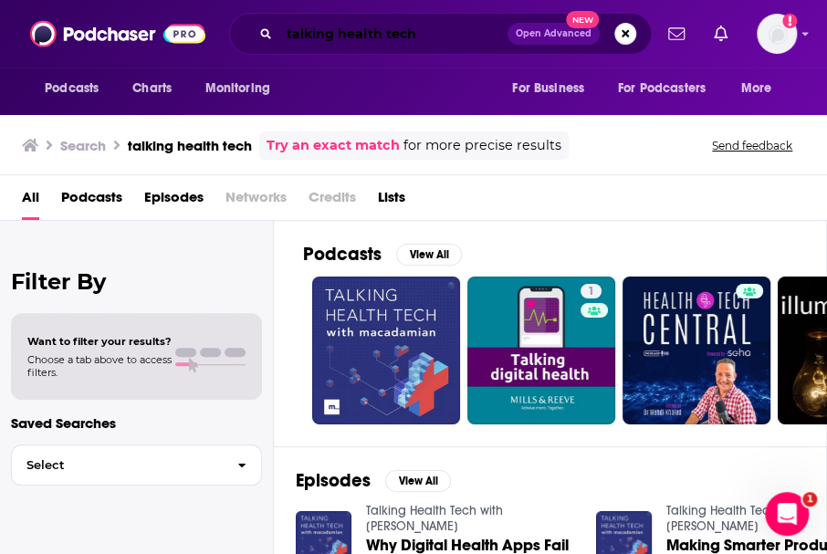
click at [383, 35] on input "talking health tech" at bounding box center [393, 33] width 228 height 29
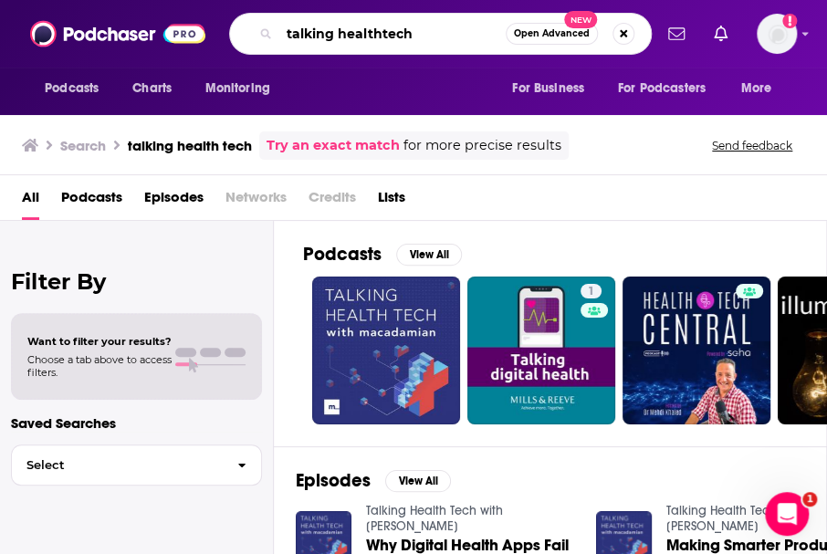
type input "talking healthtech"
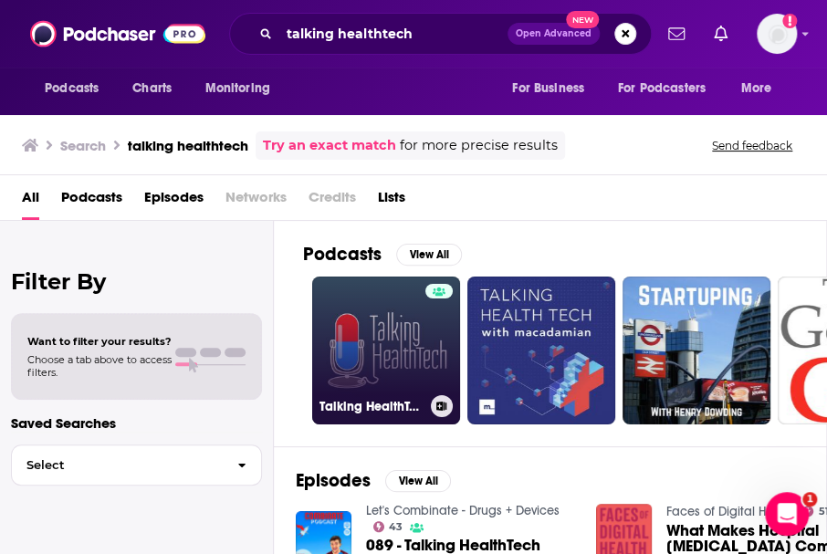
click at [394, 342] on link "Talking HealthTech" at bounding box center [386, 351] width 148 height 148
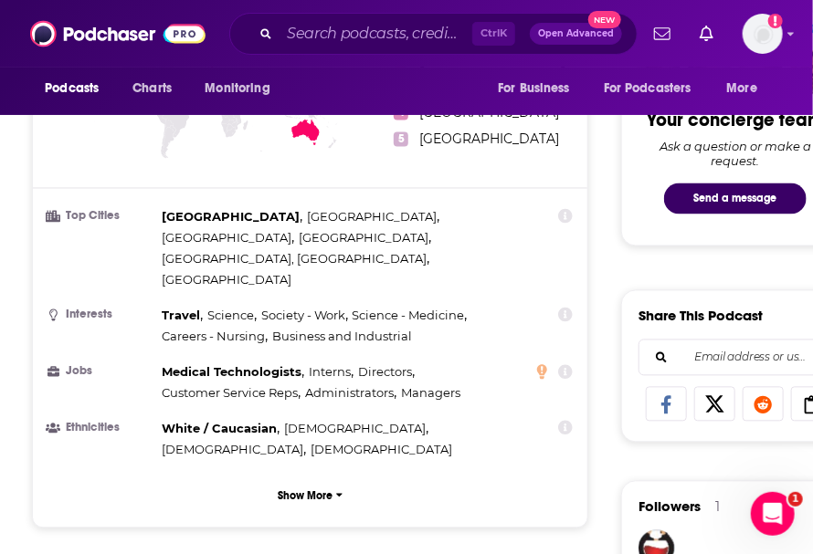
scroll to position [1096, 0]
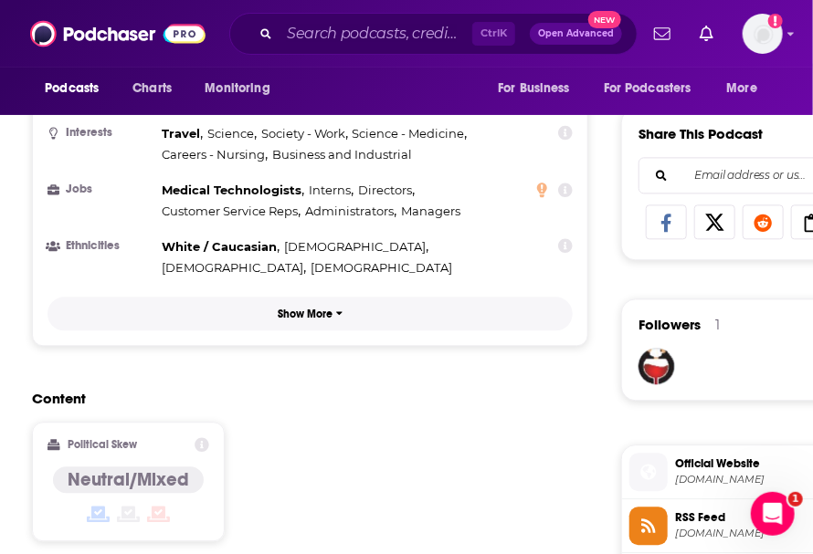
click at [312, 308] on p "Show More" at bounding box center [305, 314] width 55 height 13
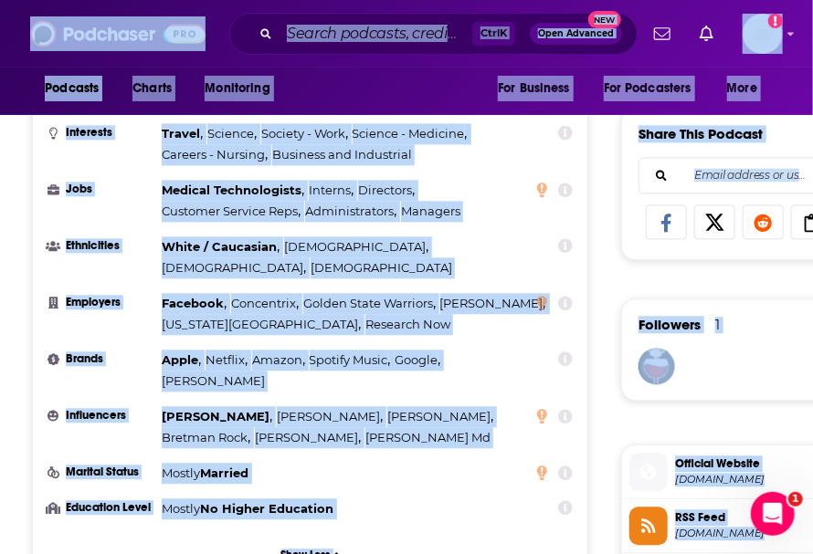
click at [310, 31] on input "Search podcasts, credits, & more..." at bounding box center [375, 33] width 193 height 29
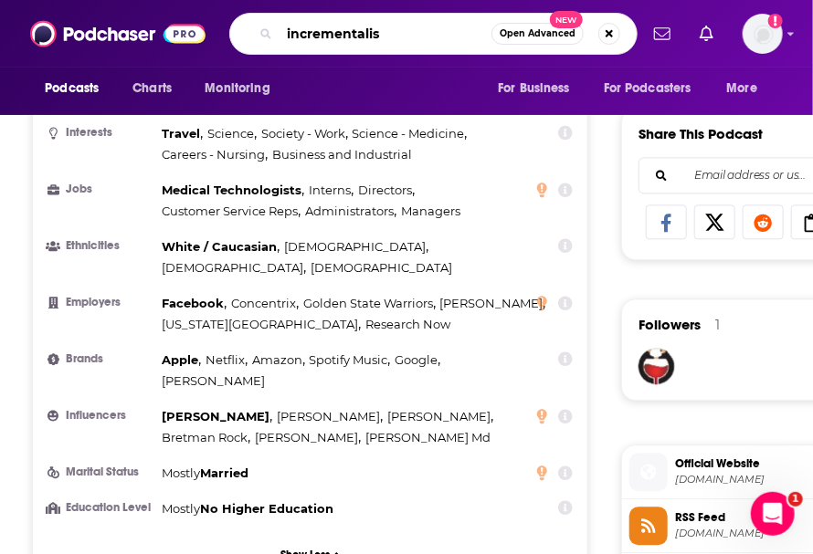
type input "incrementalist"
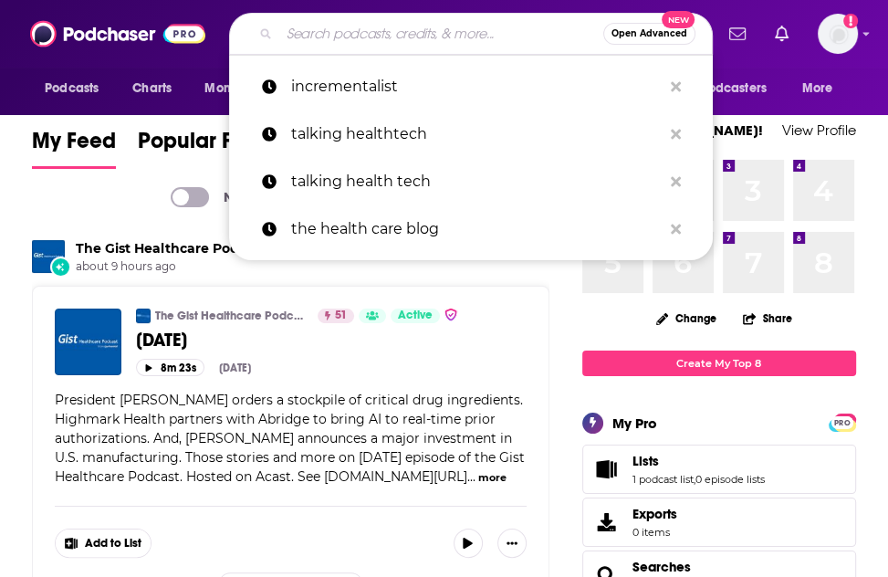
click at [330, 41] on input "Search podcasts, credits, & more..." at bounding box center [441, 33] width 324 height 29
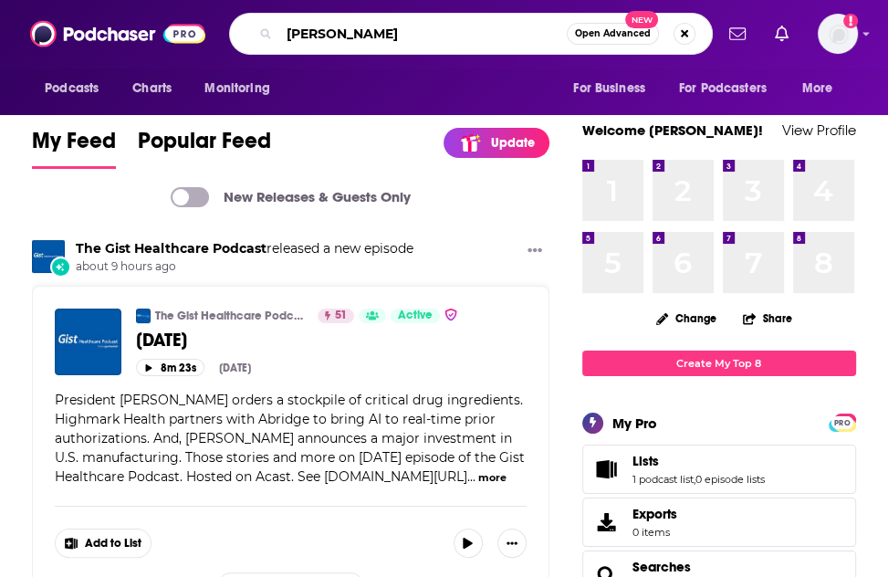
type input "becker's"
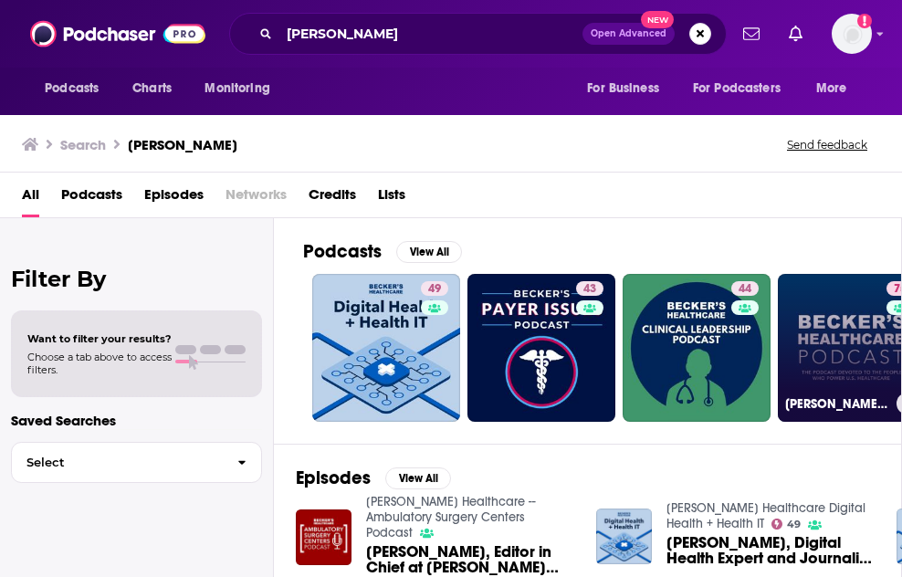
click at [836, 352] on link "75 Becker’s Healthcare Podcast" at bounding box center [852, 348] width 148 height 148
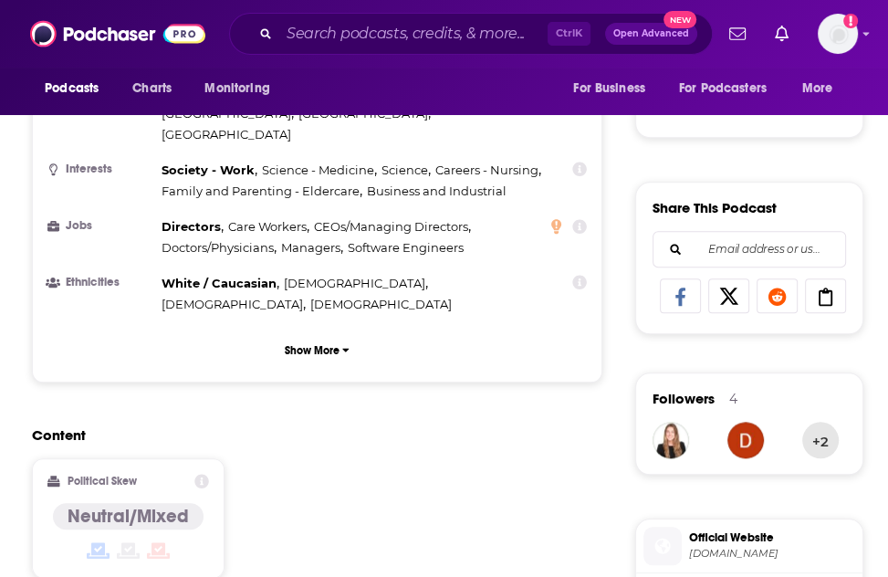
scroll to position [1035, 0]
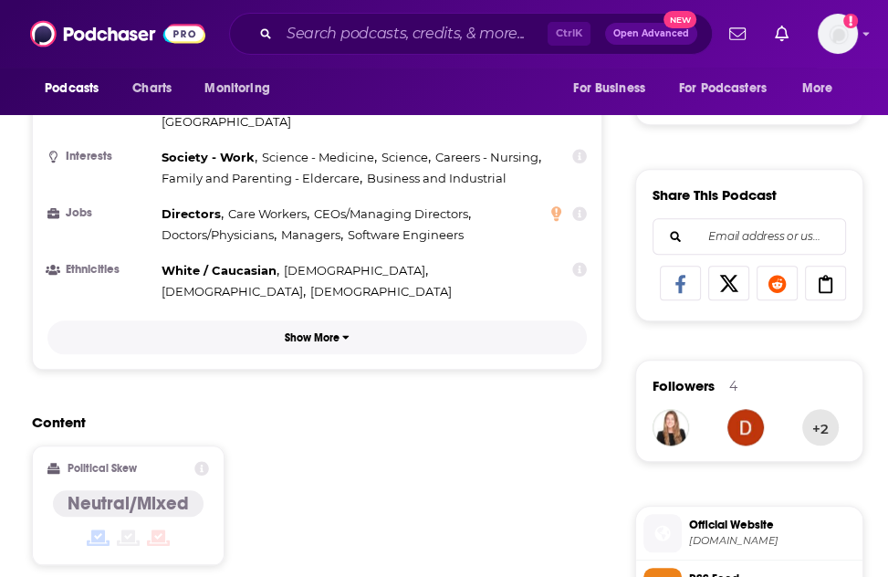
click at [307, 331] on p "Show More" at bounding box center [312, 337] width 55 height 13
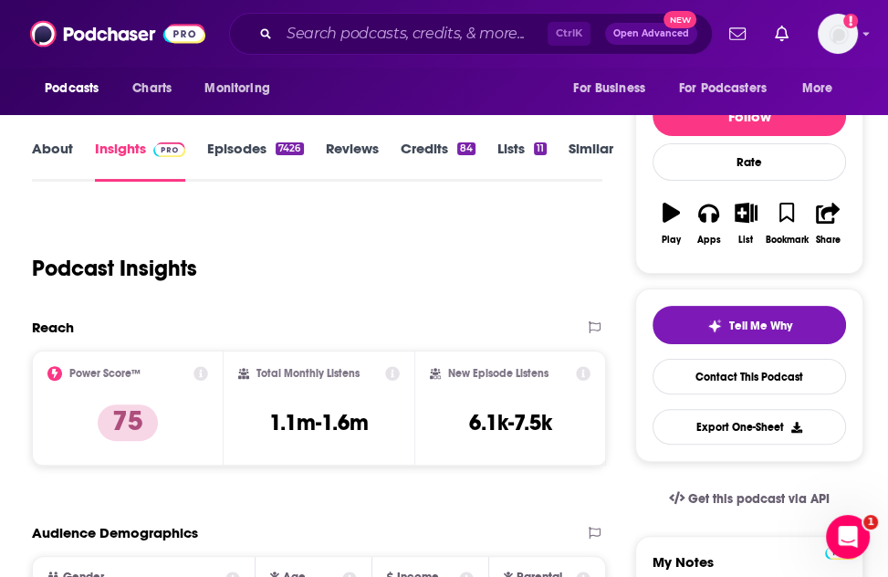
scroll to position [183, 0]
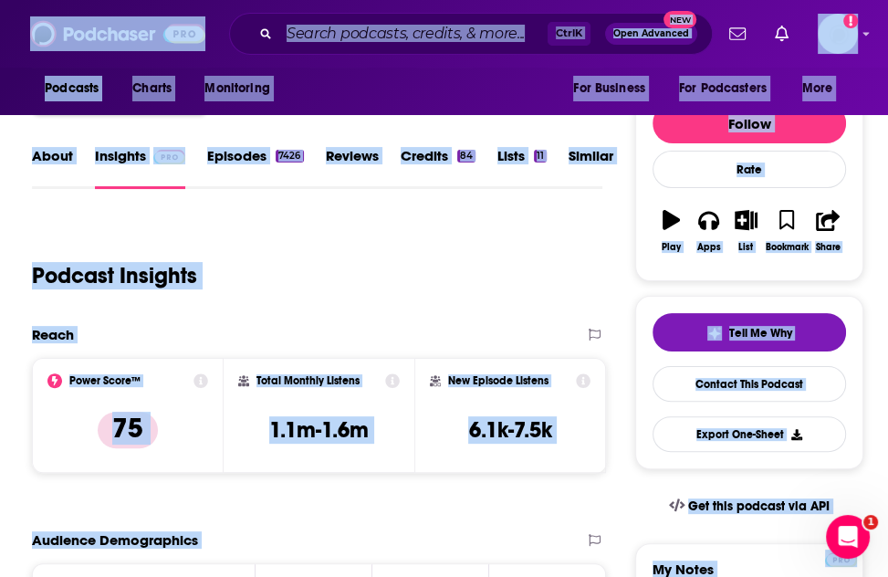
copy body "Podcasts Charts Monitoring Ctrl K Open Advanced New For Business For Podcasters…"
click at [344, 28] on input "Search podcasts, credits, & more..." at bounding box center [413, 33] width 268 height 29
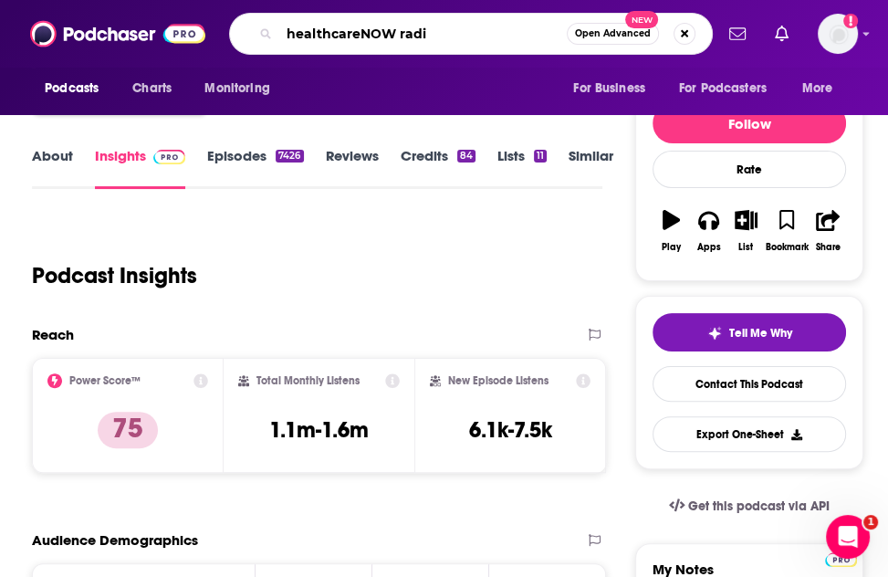
type input "healthcareNOW radio"
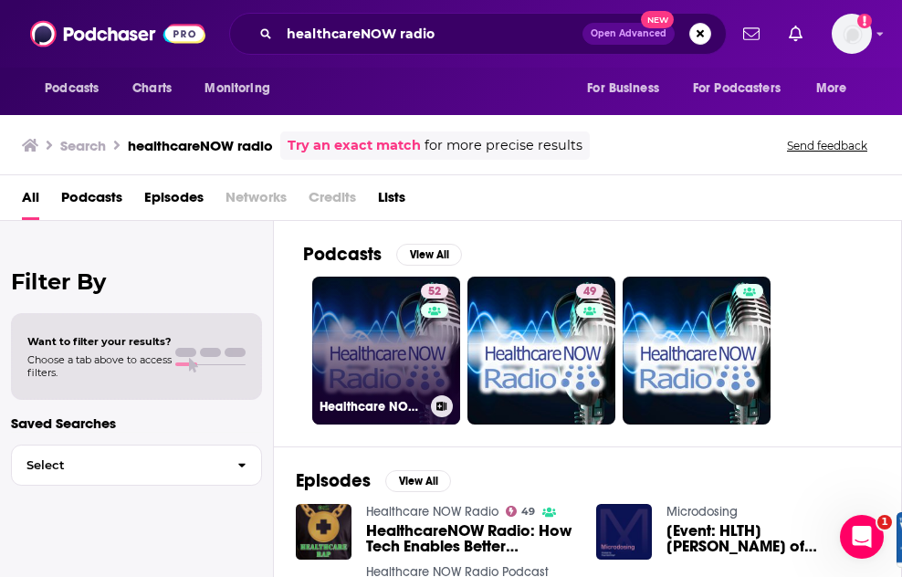
click at [381, 352] on link "52 Healthcare NOW Radio Podcast Network - Discussions on healthcare including t…" at bounding box center [386, 351] width 148 height 148
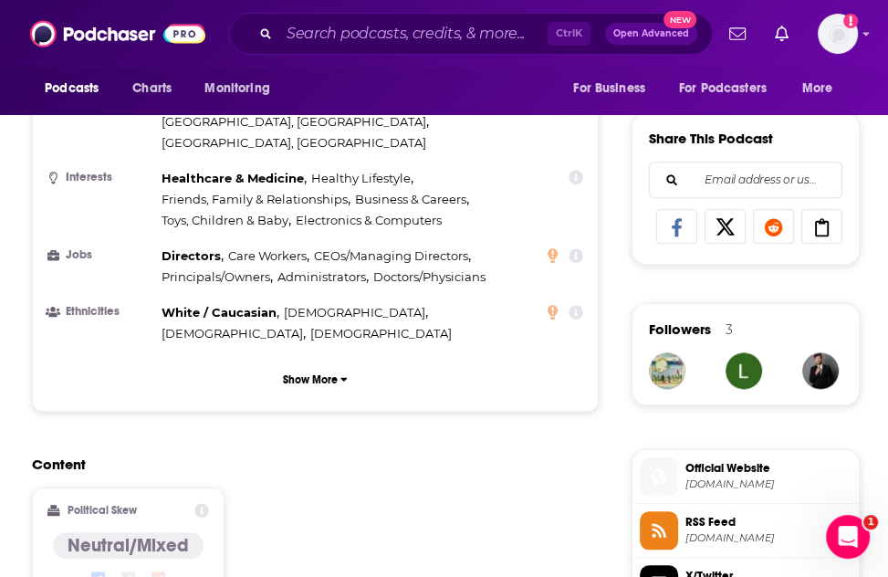
scroll to position [1096, 0]
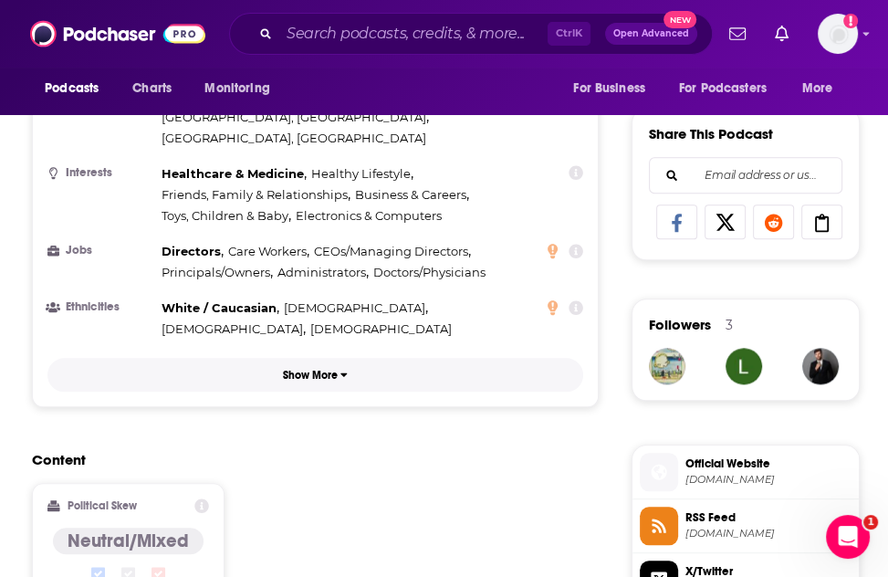
click at [318, 369] on p "Show More" at bounding box center [310, 375] width 55 height 13
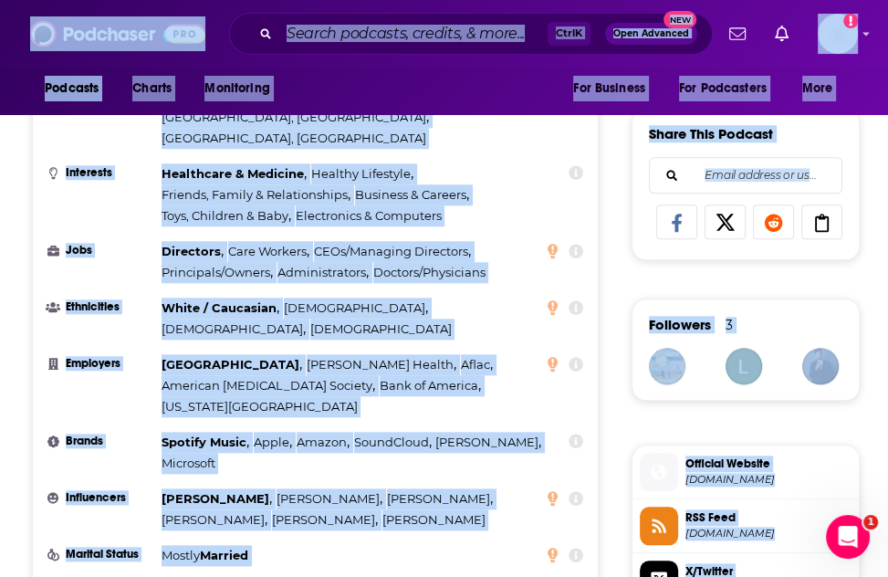
click at [452, 319] on span "Hispanic" at bounding box center [381, 329] width 142 height 21
